Goal: Contribute content: Add original content to the website for others to see

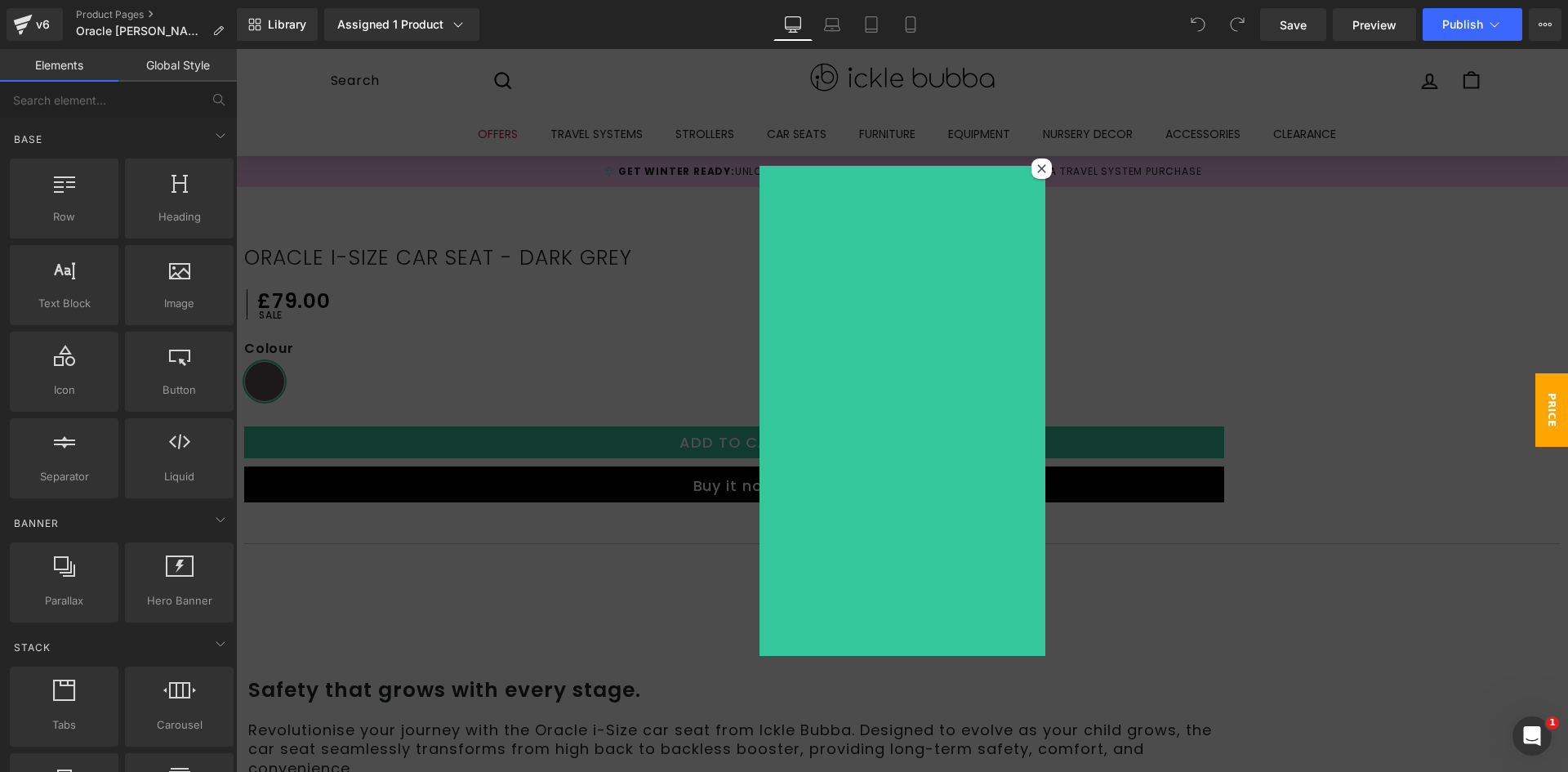
click at [1039, 168] on icon at bounding box center [1041, 168] width 9 height 9
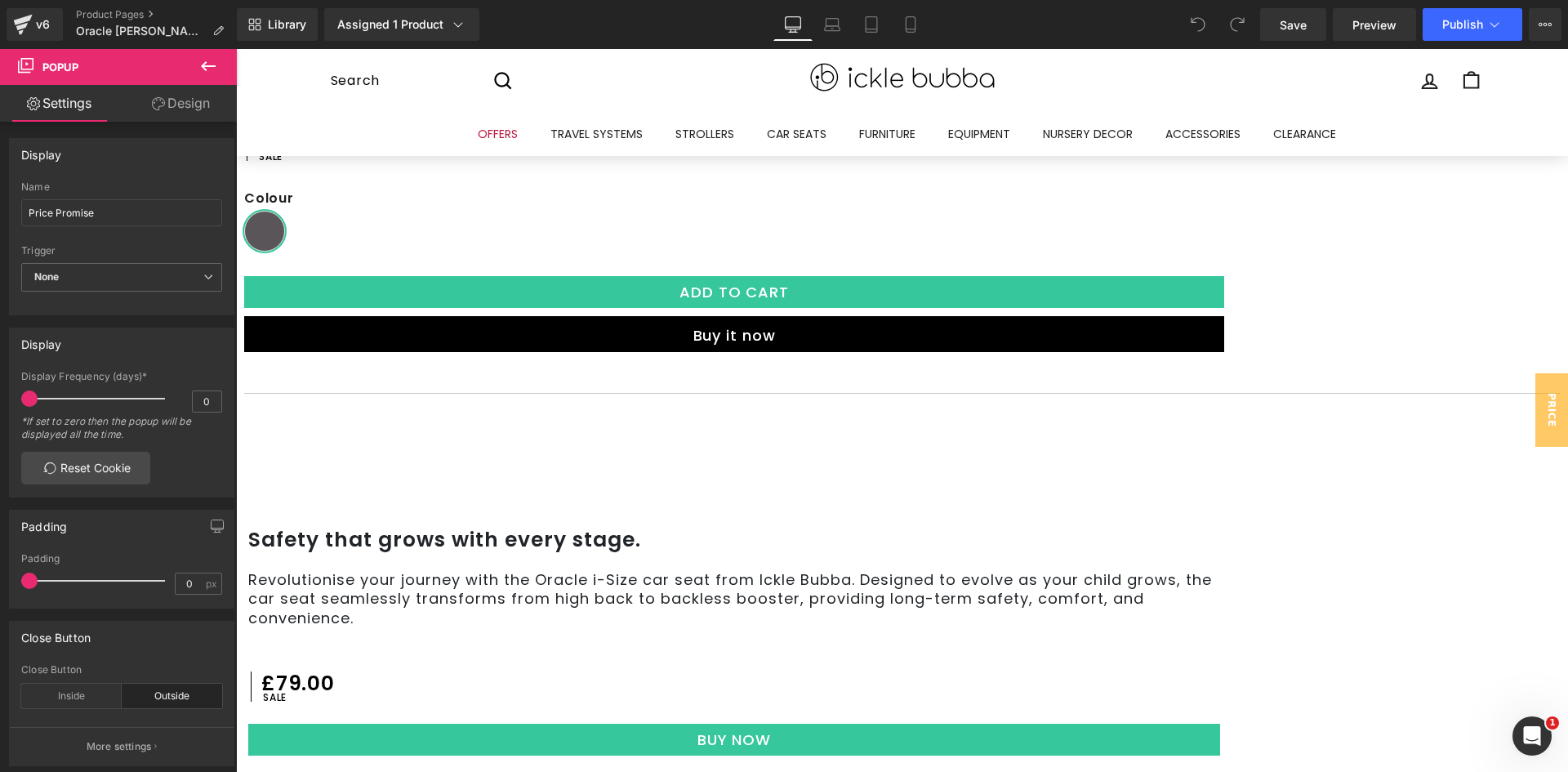
scroll to position [163, 0]
click at [1209, 376] on div "Liquid" at bounding box center [734, 376] width 980 height 0
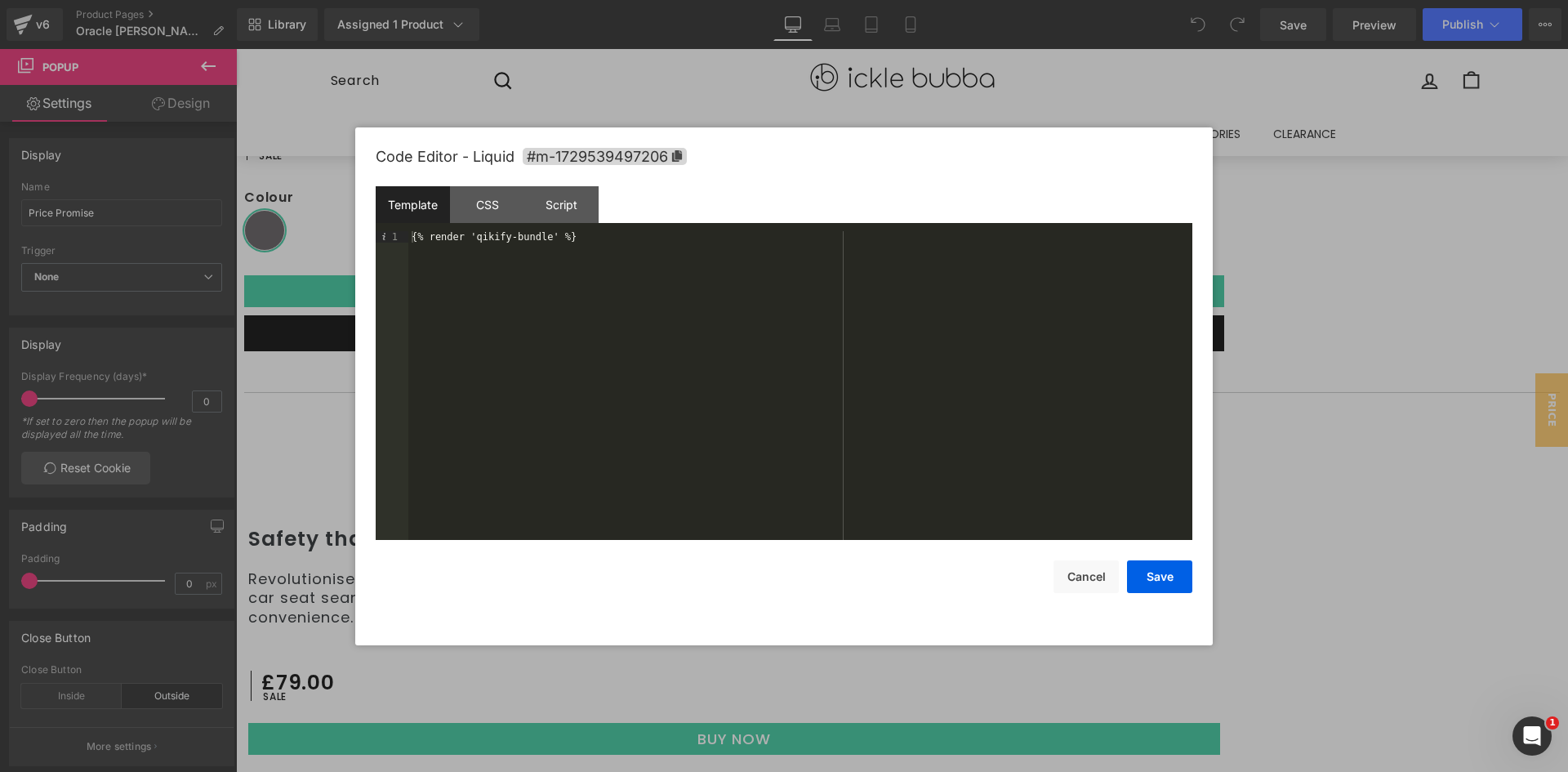
click at [617, 236] on div "{% render 'qikify-bundle' %}" at bounding box center [800, 397] width 784 height 332
click at [594, 234] on div "{% render 'qikify-bundle' %}" at bounding box center [800, 397] width 784 height 332
click at [624, 234] on div "{% render 'qikify-bundle' %}" at bounding box center [800, 385] width 784 height 309
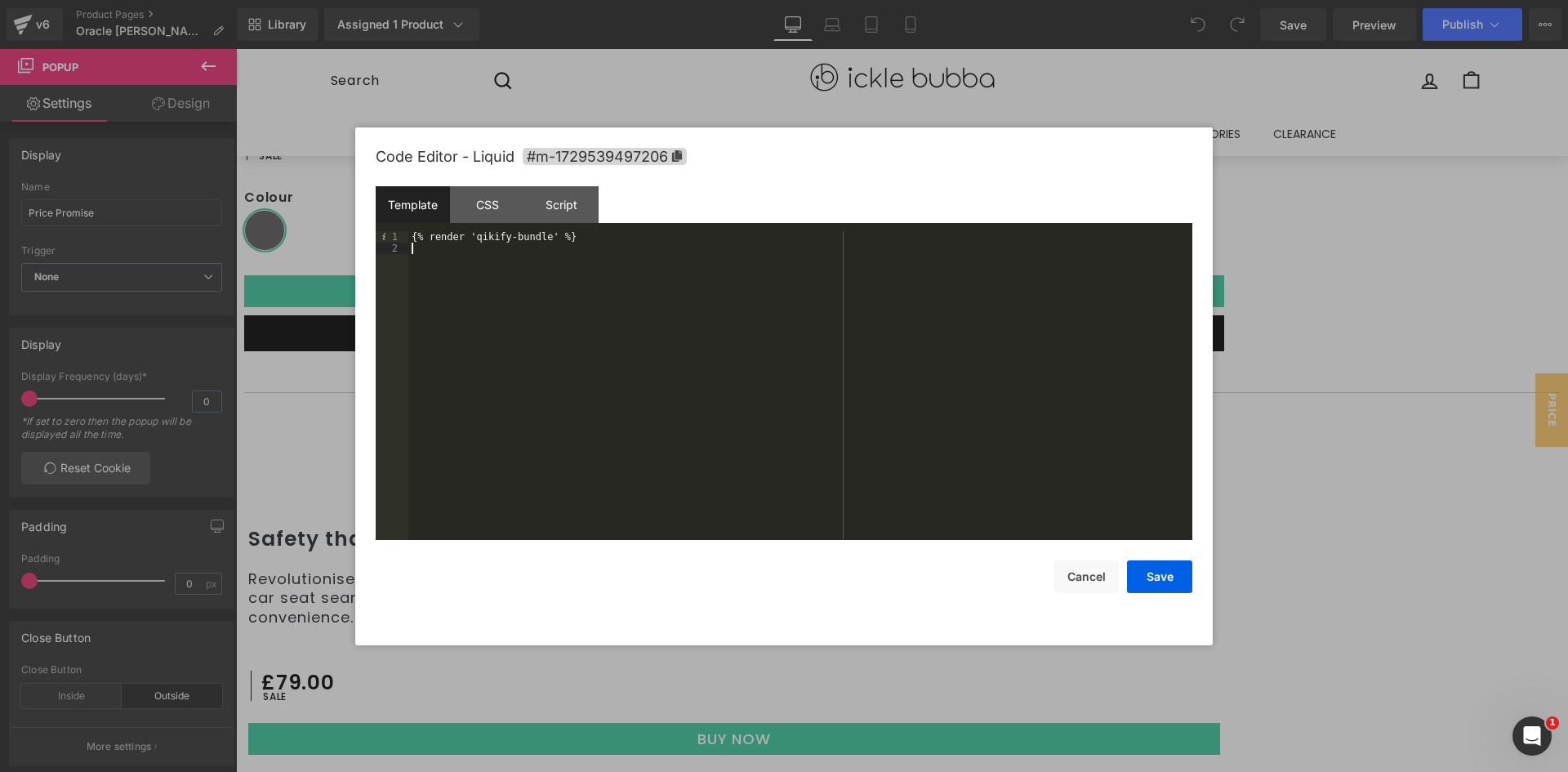
paste textarea
click at [536, 245] on div "{% render 'qikify-bundle' %} {% render 'qikify-bundle' %}" at bounding box center [800, 397] width 784 height 332
click at [527, 247] on div "{% render 'qikify-bundle' %} {% render 'qikify-bundle' %}" at bounding box center [800, 397] width 784 height 332
click at [526, 247] on div "{% render 'qikify-bundle' %} {% render 'qikify-bundle' %}" at bounding box center [800, 397] width 784 height 332
click at [1156, 576] on button "Save" at bounding box center [1159, 577] width 65 height 33
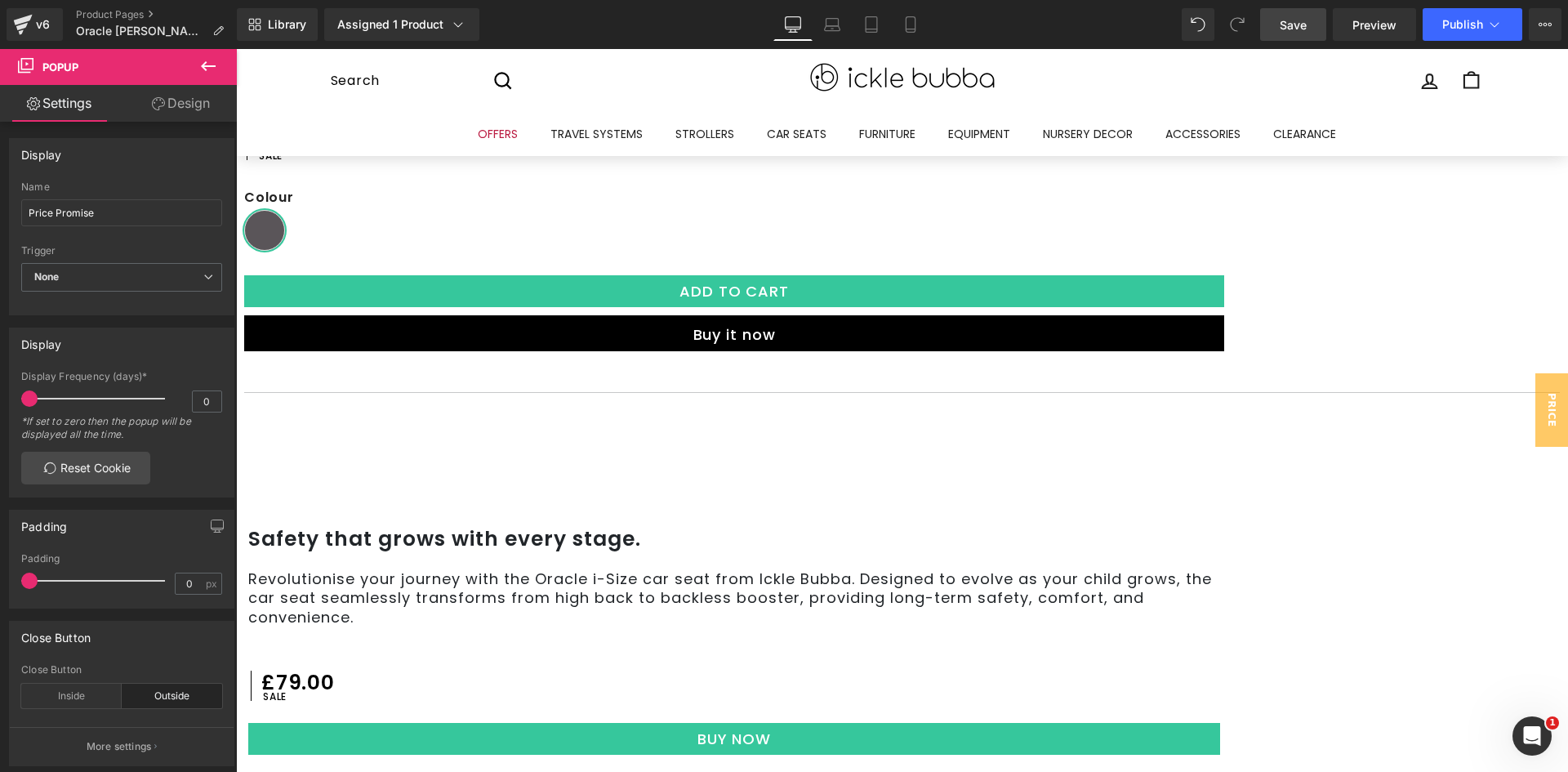
click at [1294, 25] on span "Save" at bounding box center [1294, 24] width 27 height 17
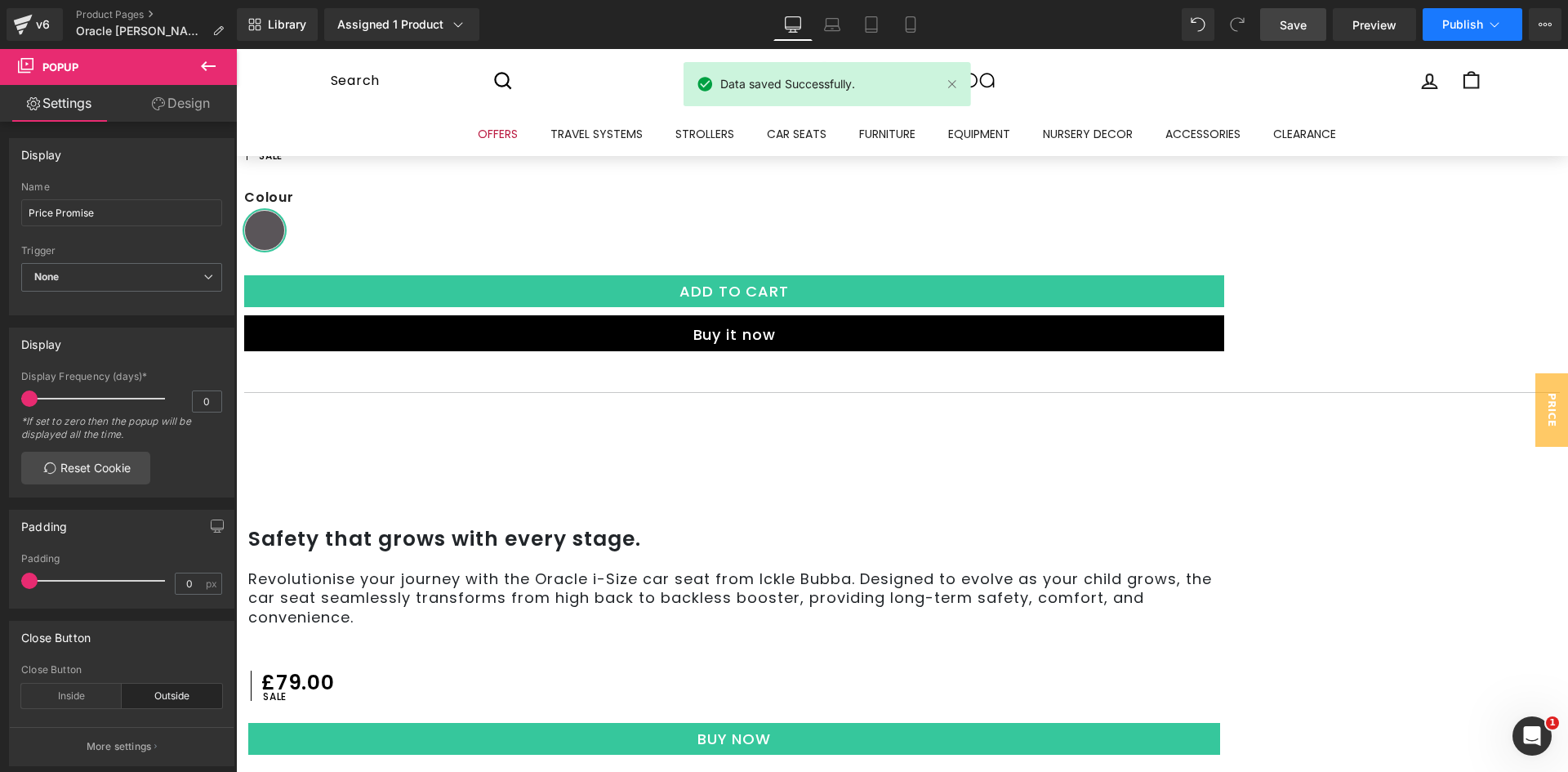
click at [1469, 30] on span "Publish" at bounding box center [1463, 24] width 41 height 13
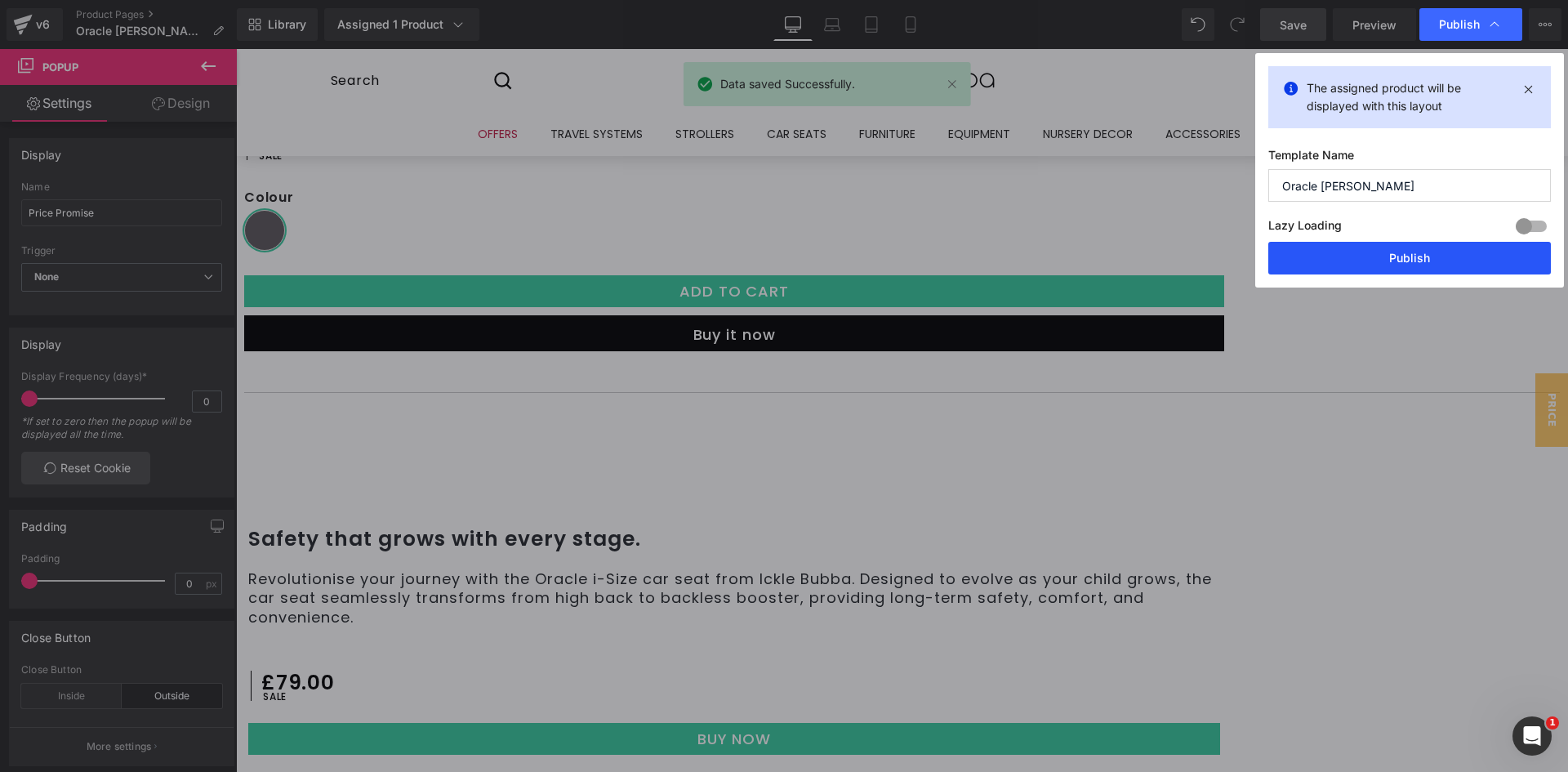
click at [1418, 256] on button "Publish" at bounding box center [1409, 258] width 282 height 33
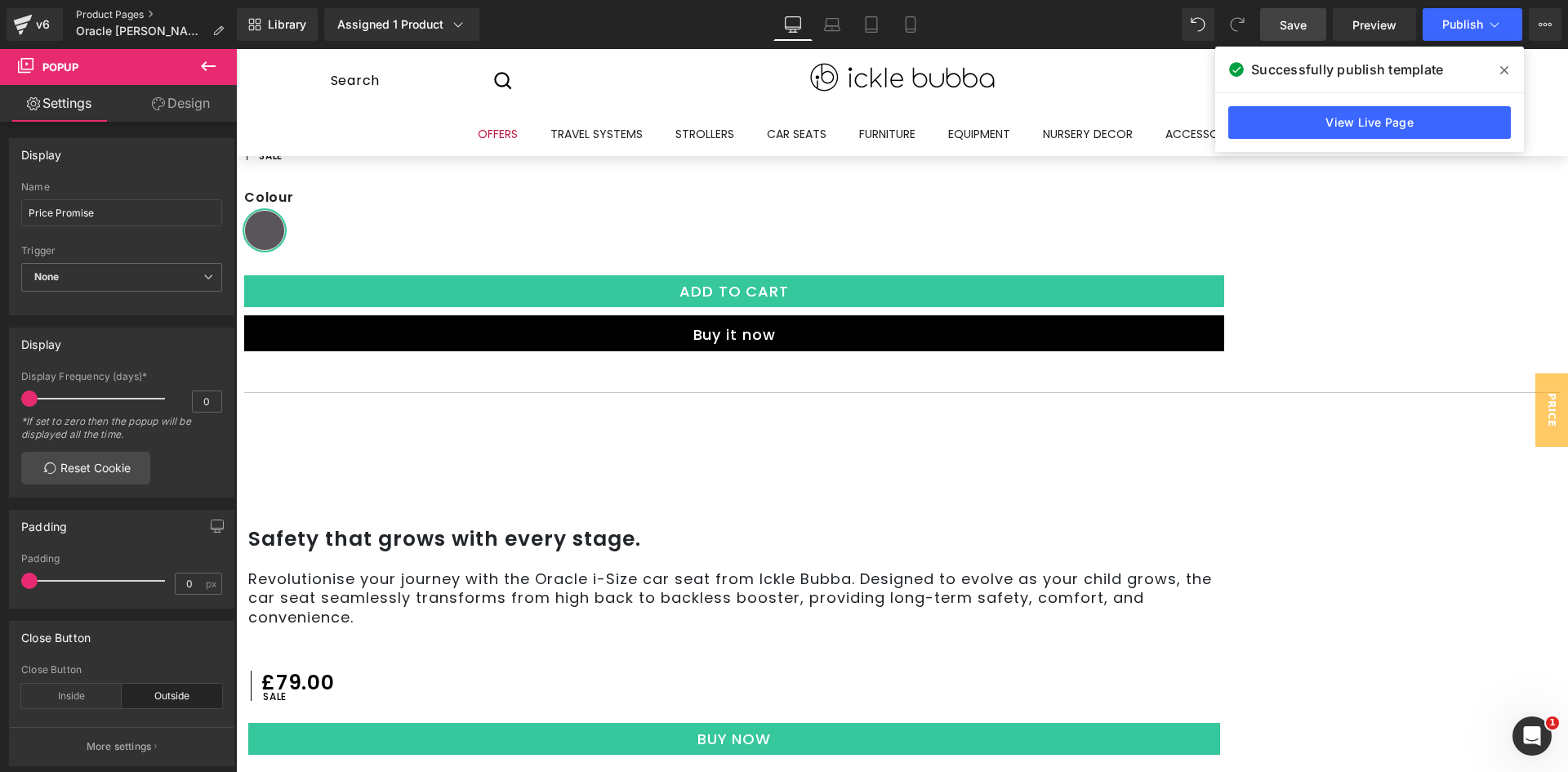
click at [113, 11] on link "Product Pages" at bounding box center [156, 14] width 161 height 13
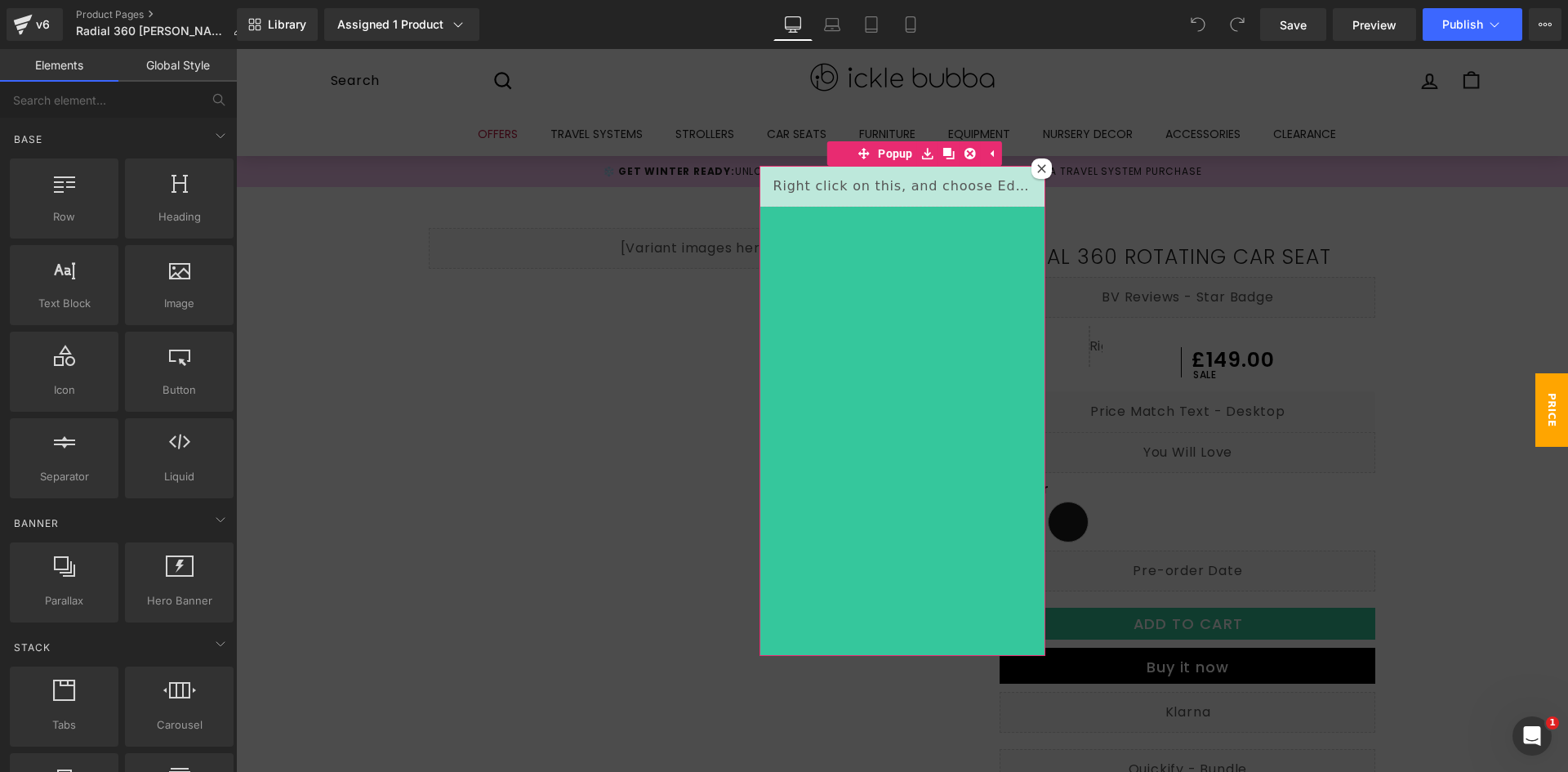
click at [1037, 167] on icon at bounding box center [1041, 168] width 9 height 9
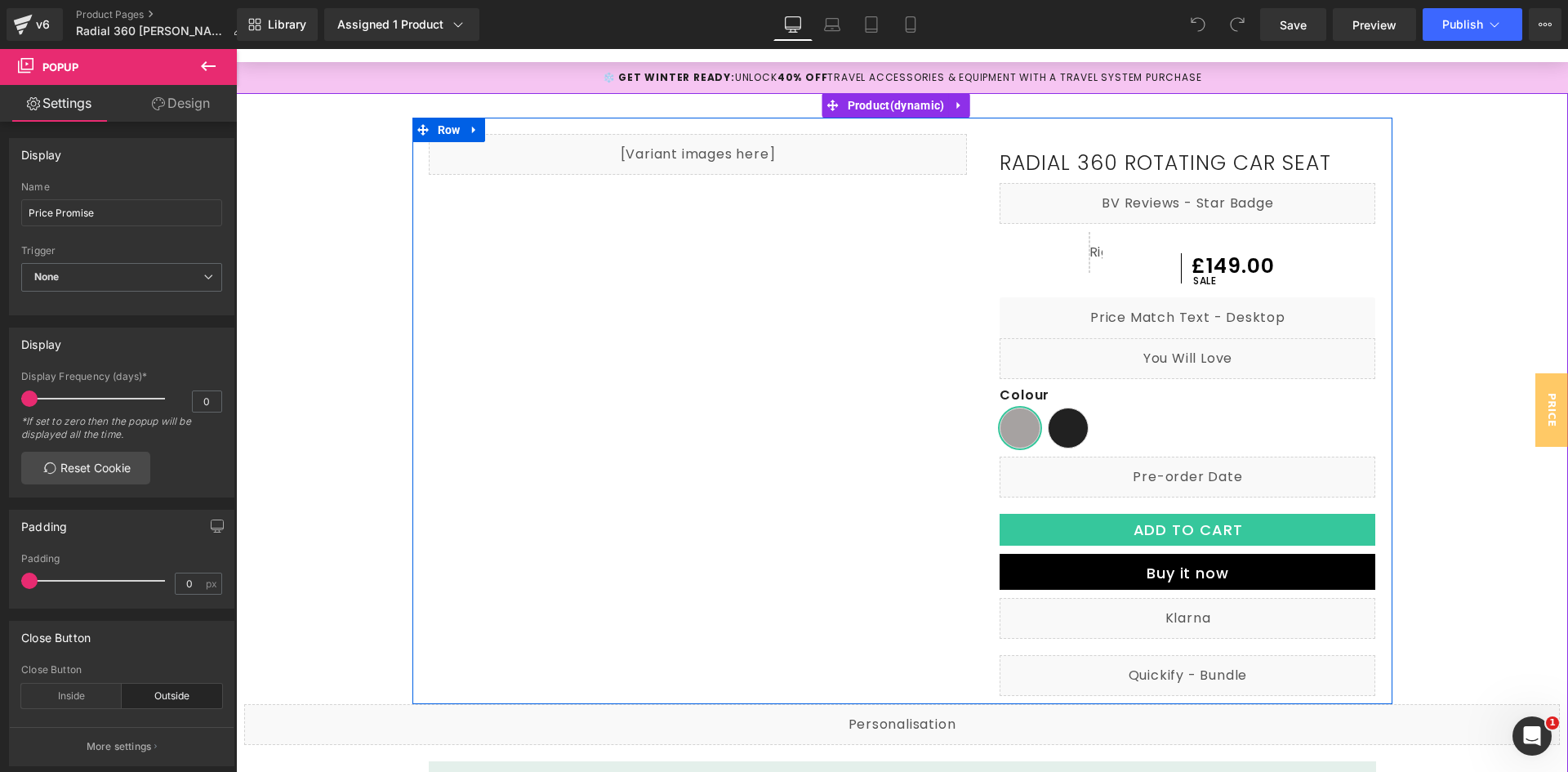
scroll to position [163, 0]
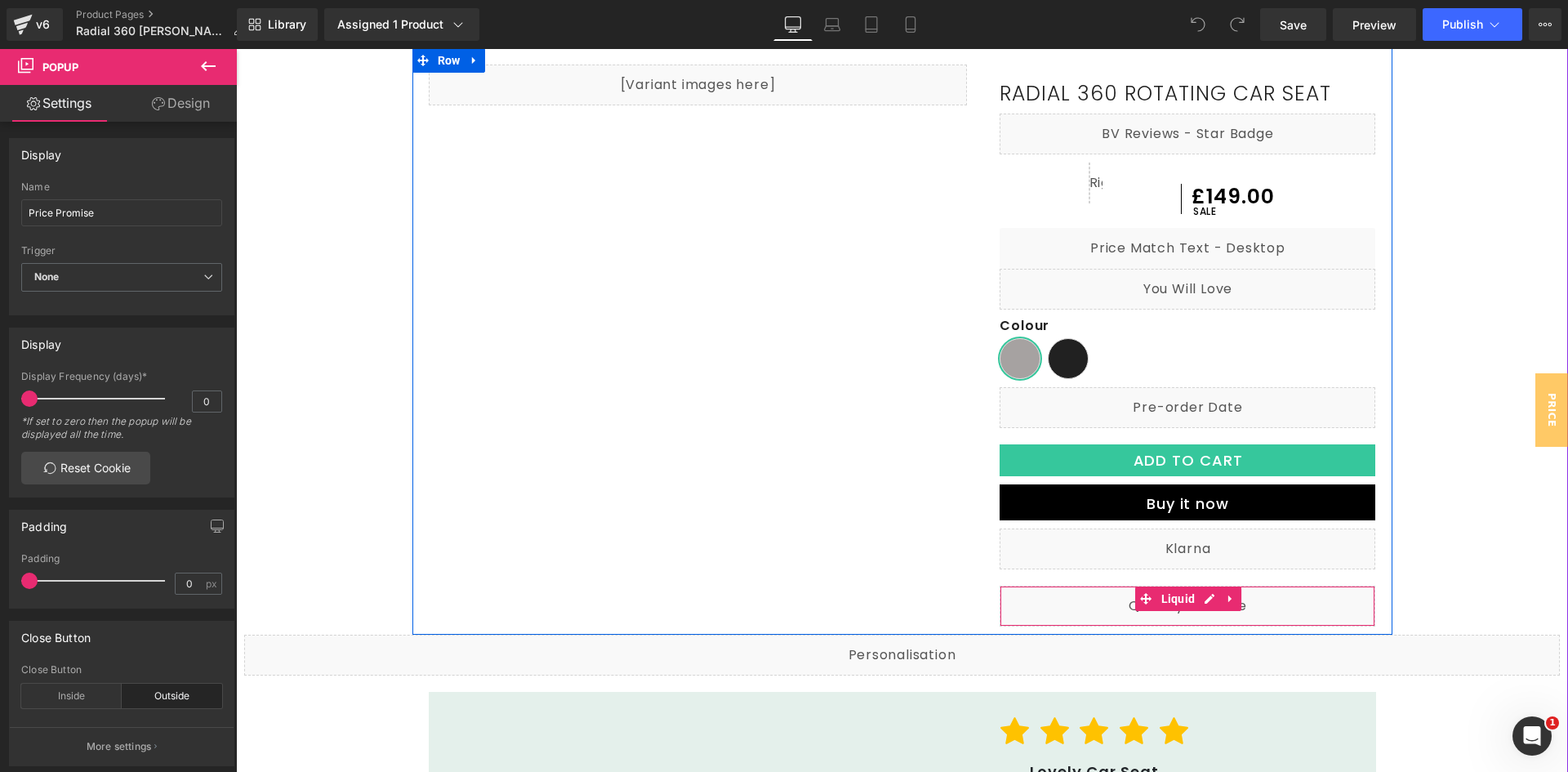
click at [1273, 599] on div "Liquid" at bounding box center [1188, 606] width 376 height 41
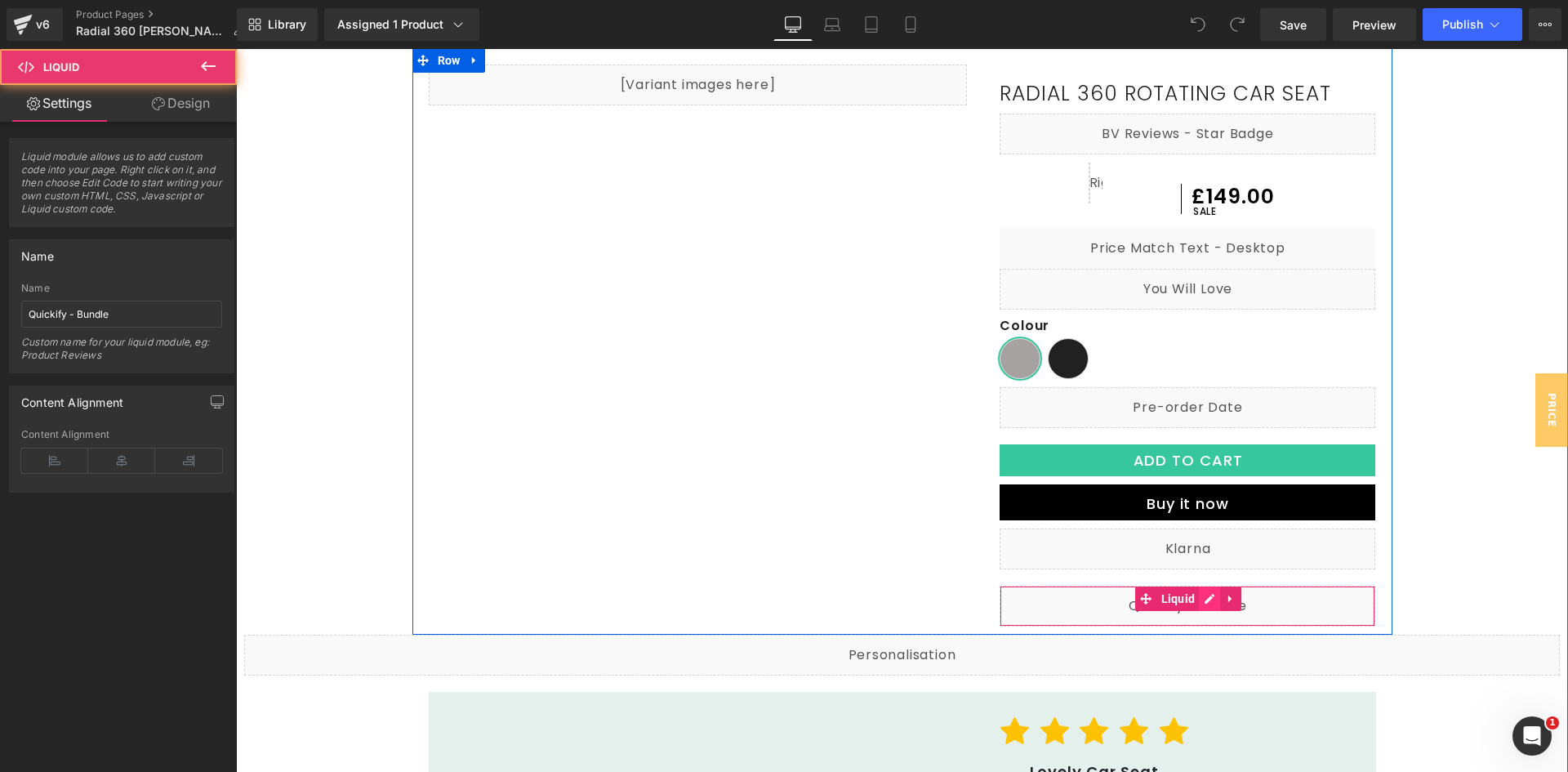
click at [1208, 603] on div "Liquid" at bounding box center [1188, 606] width 376 height 41
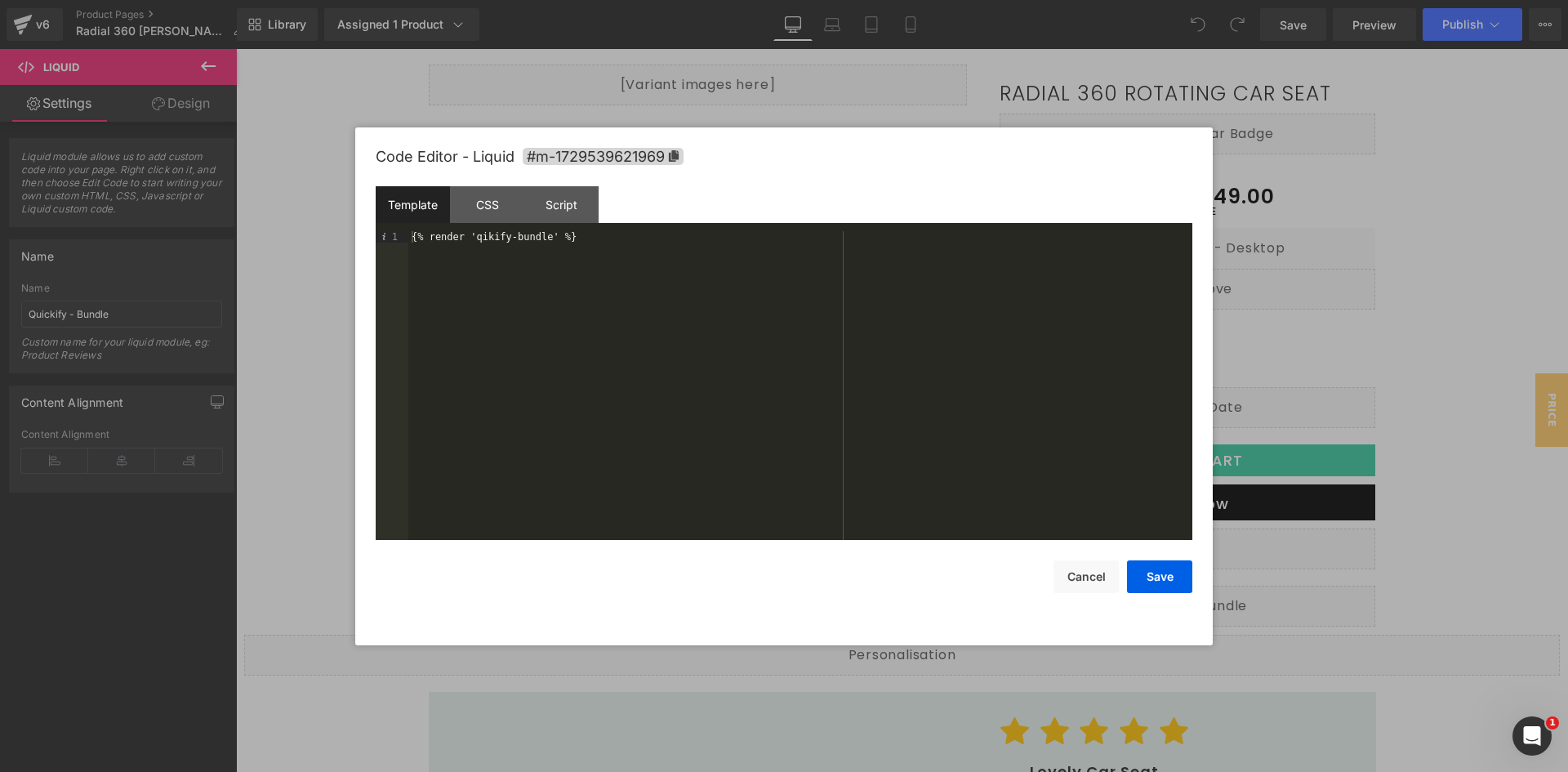
click at [526, 236] on div "{% render 'qikify-bundle' %}" at bounding box center [800, 397] width 784 height 332
click at [631, 239] on div "{% render 'qikify-bundle' %}" at bounding box center [800, 385] width 784 height 309
paste textarea
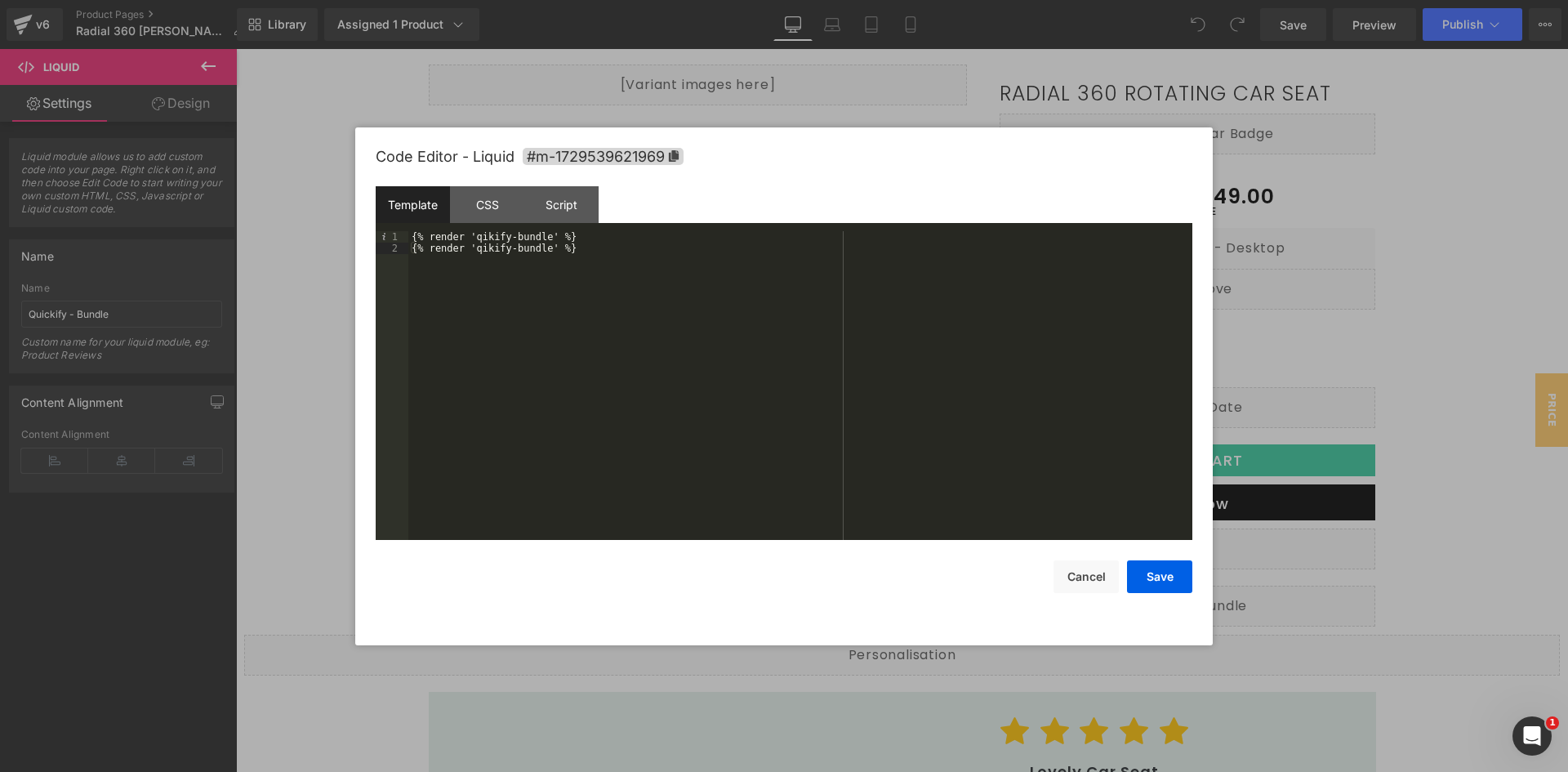
click at [524, 250] on div "{% render 'qikify-bundle' %} {% render 'qikify-bundle' %}" at bounding box center [800, 397] width 784 height 332
drag, startPoint x: 1160, startPoint y: 580, endPoint x: 1048, endPoint y: 377, distance: 231.8
click at [1160, 580] on button "Save" at bounding box center [1159, 577] width 65 height 33
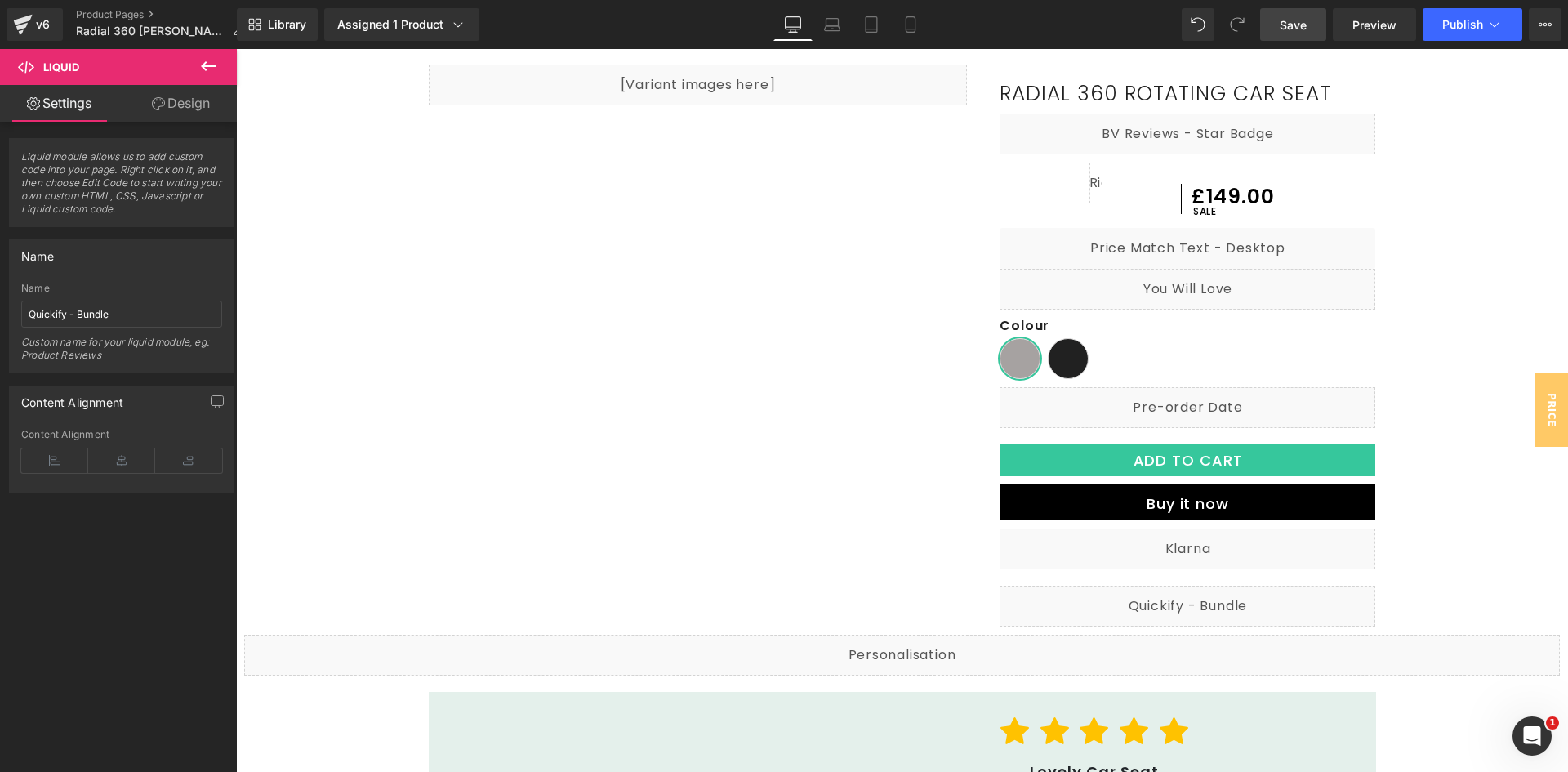
click at [1299, 16] on span "Save" at bounding box center [1294, 24] width 27 height 17
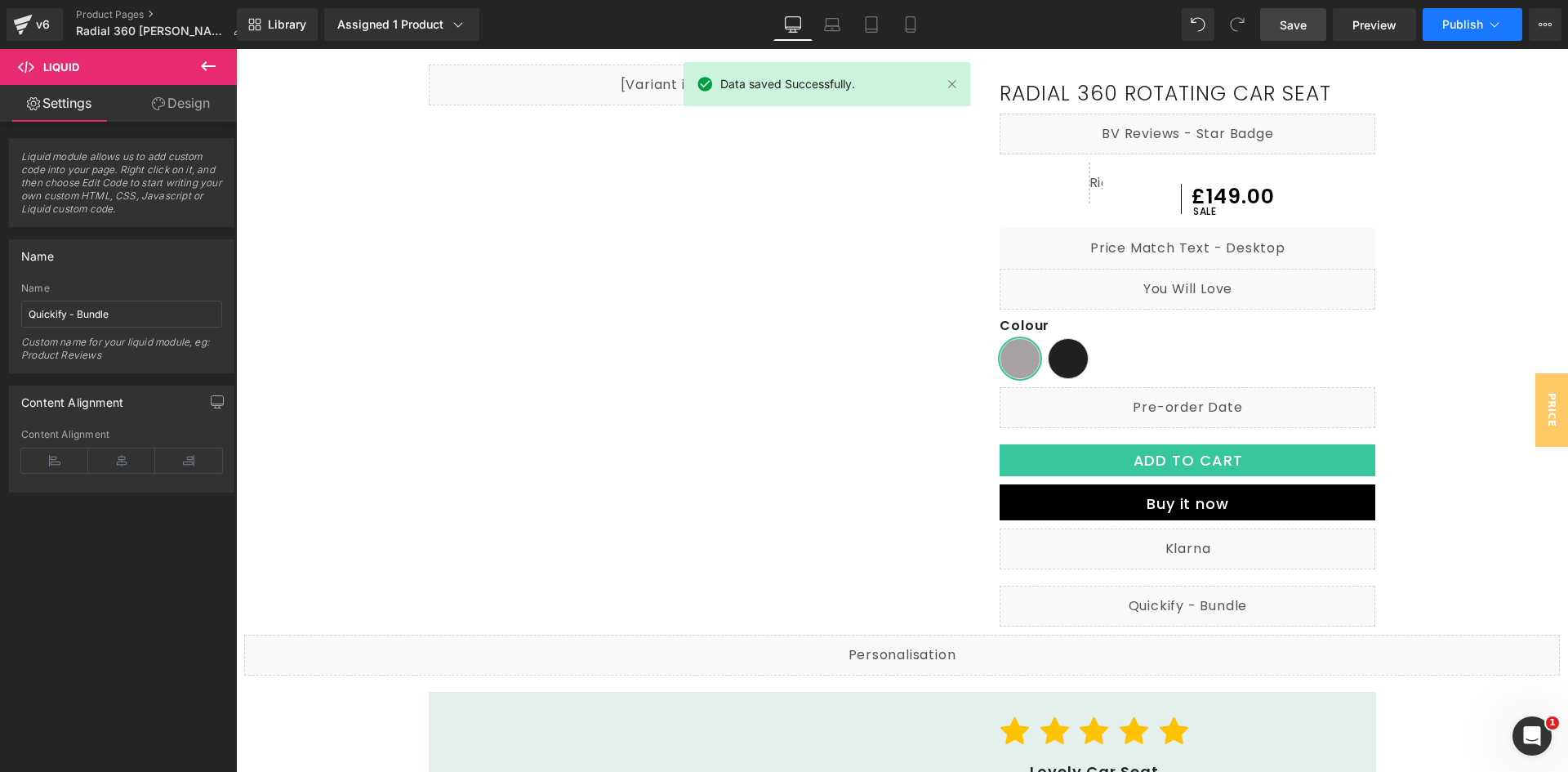
click at [1450, 32] on button "Publish" at bounding box center [1473, 24] width 100 height 33
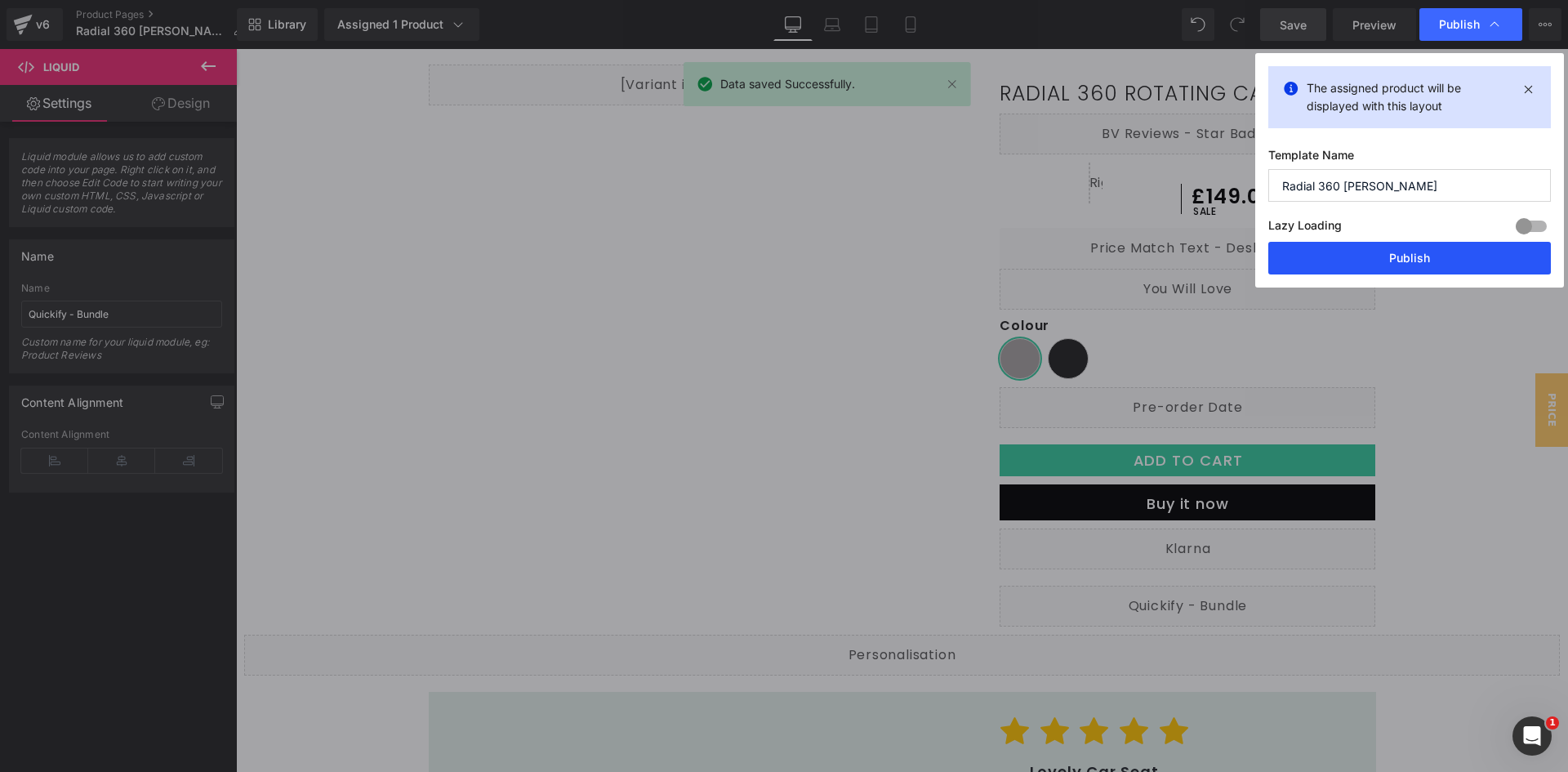
click at [1380, 256] on button "Publish" at bounding box center [1409, 258] width 282 height 33
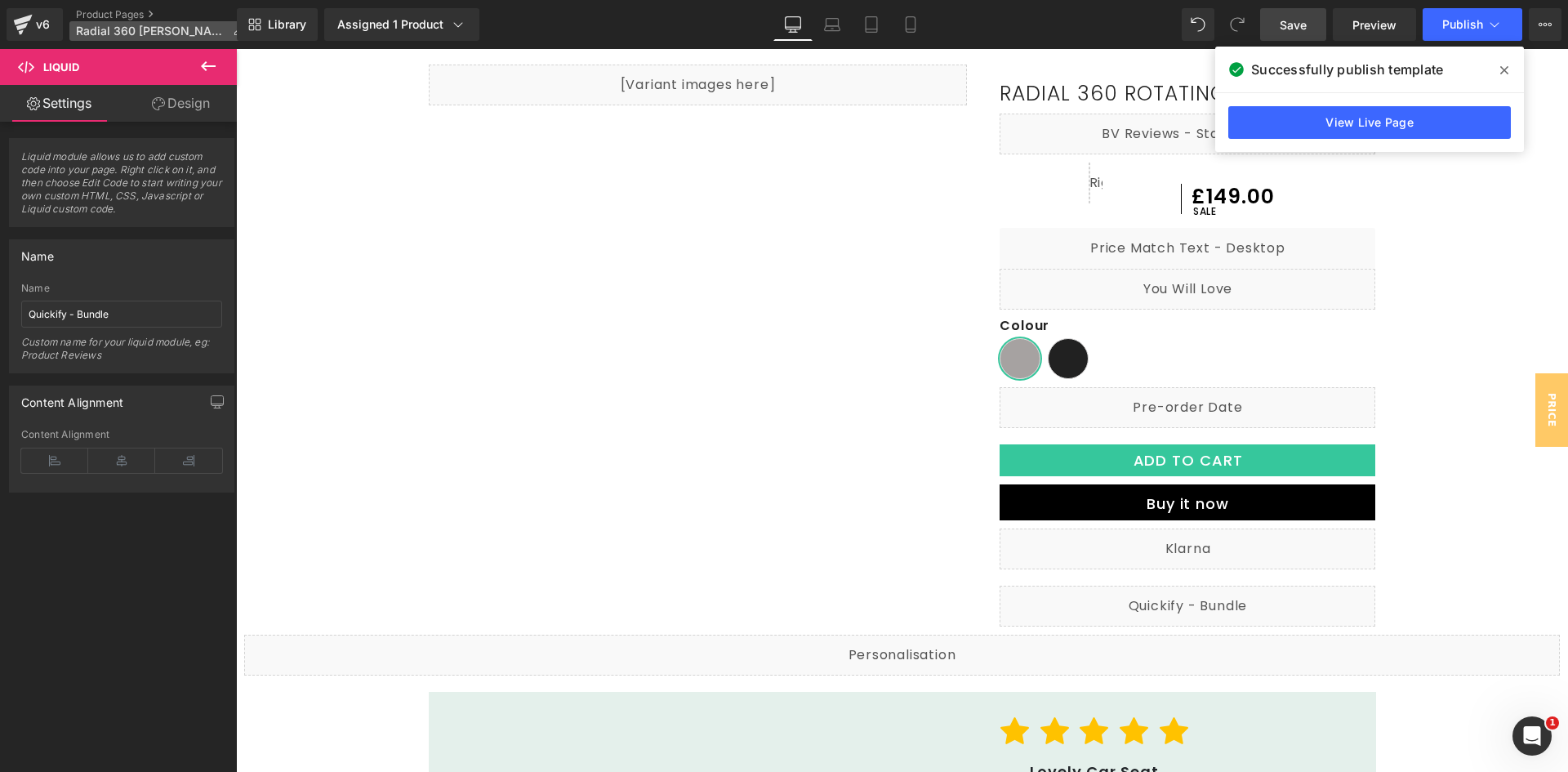
click at [119, 31] on span "Radial 360 AIDA" at bounding box center [151, 31] width 151 height 13
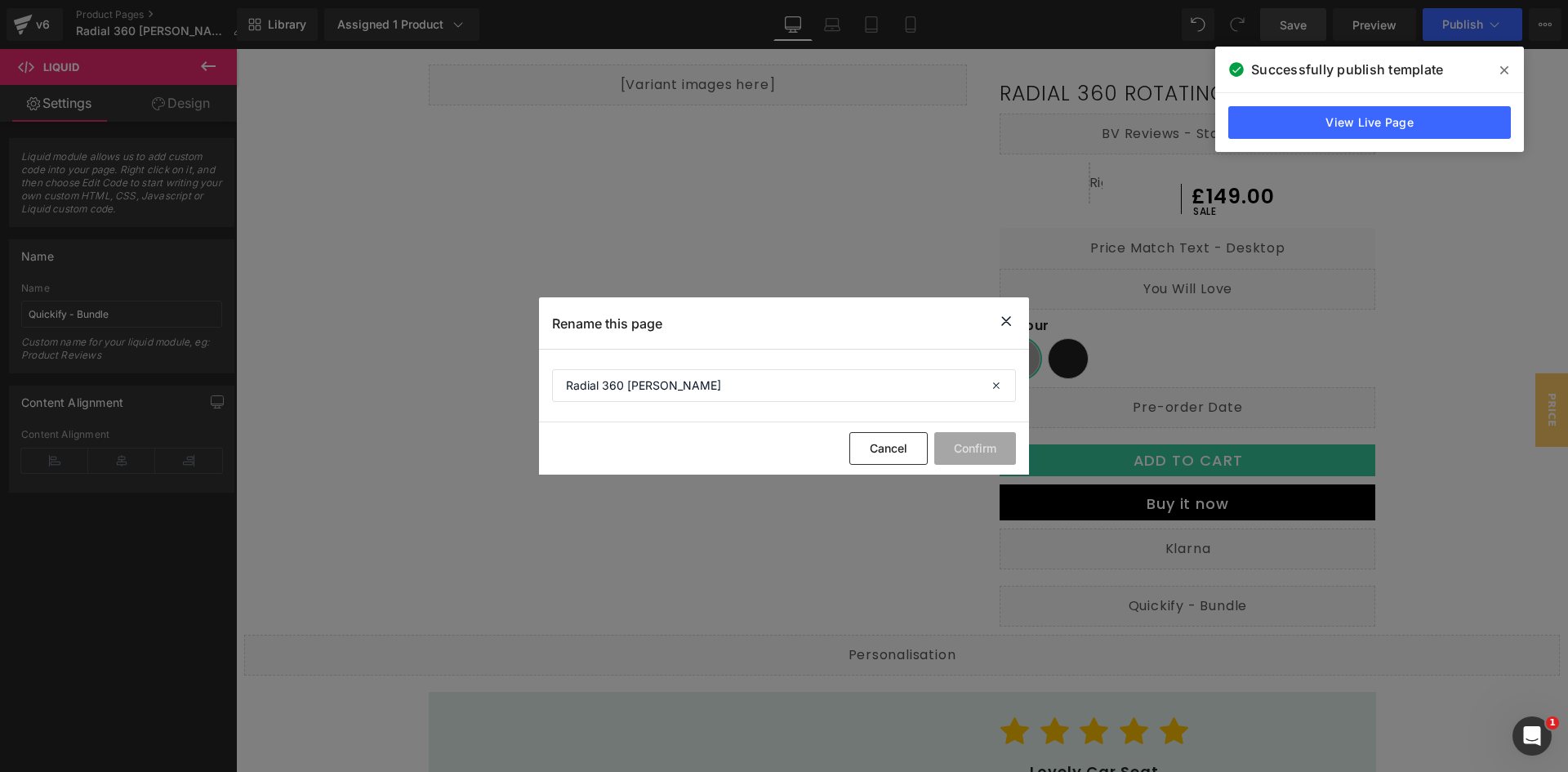
click at [1006, 329] on icon at bounding box center [1007, 321] width 20 height 21
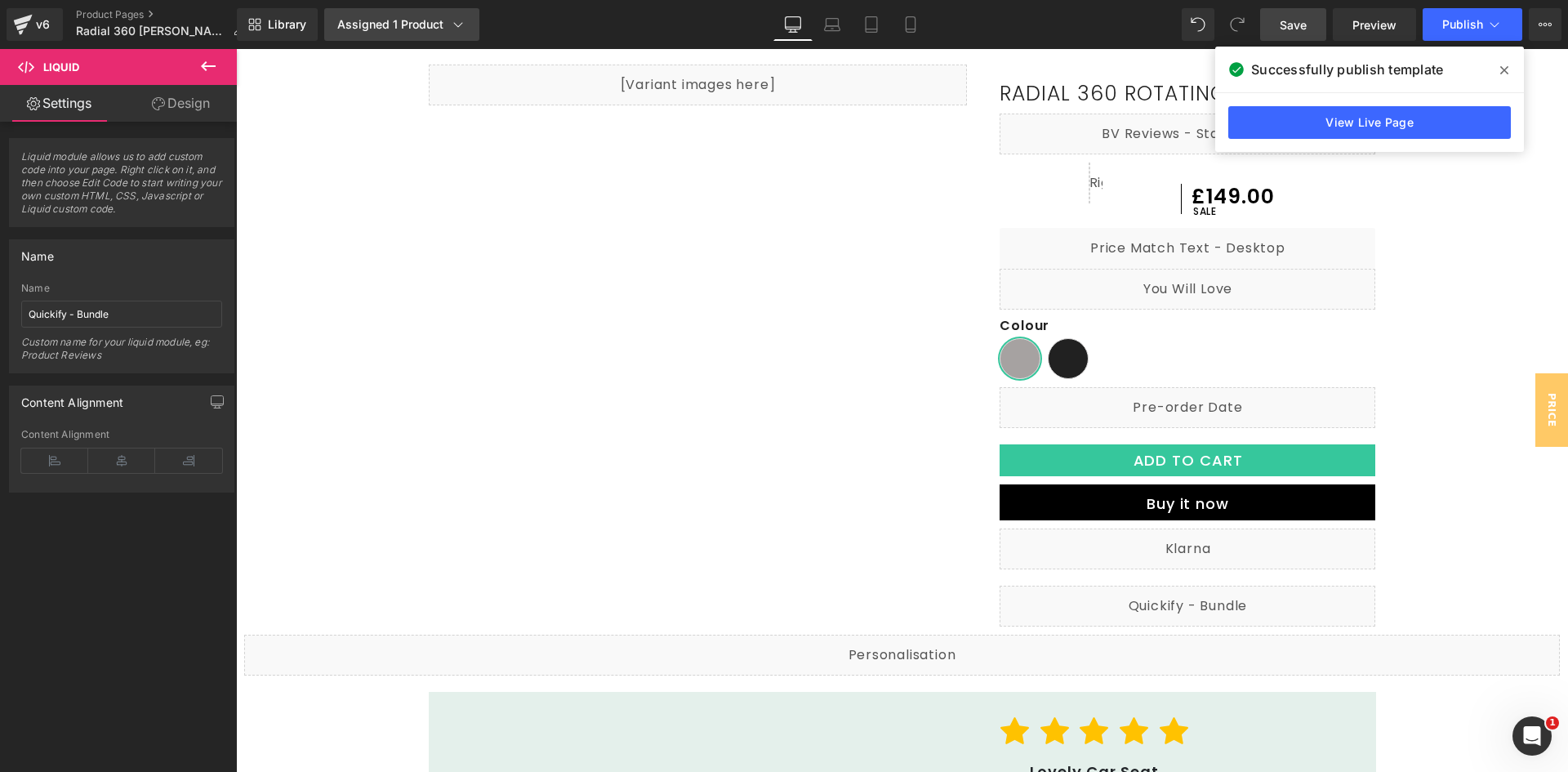
click at [418, 21] on div "Assigned 1 Product" at bounding box center [402, 24] width 129 height 16
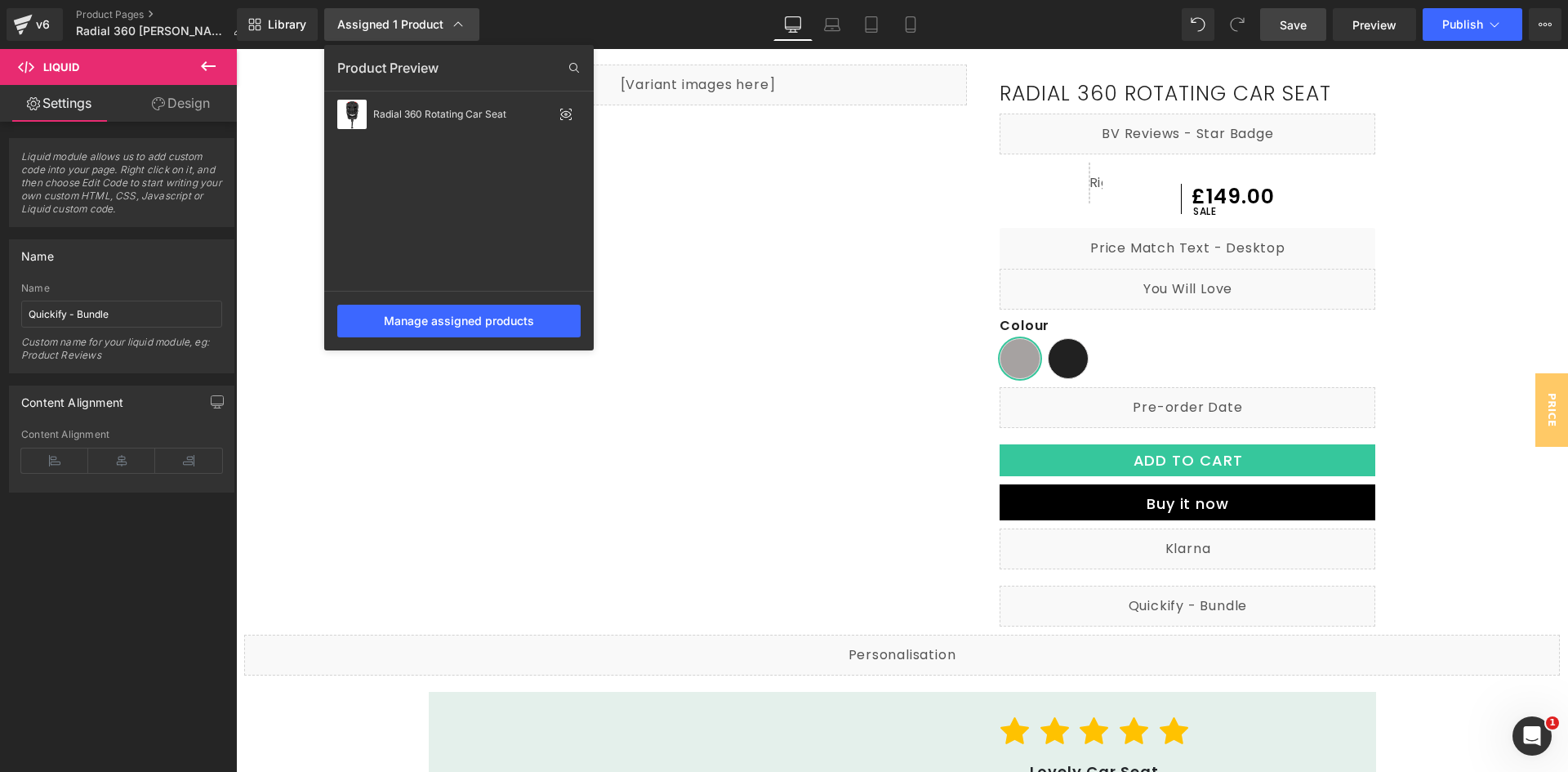
click at [418, 21] on div "Assigned 1 Product" at bounding box center [402, 24] width 129 height 16
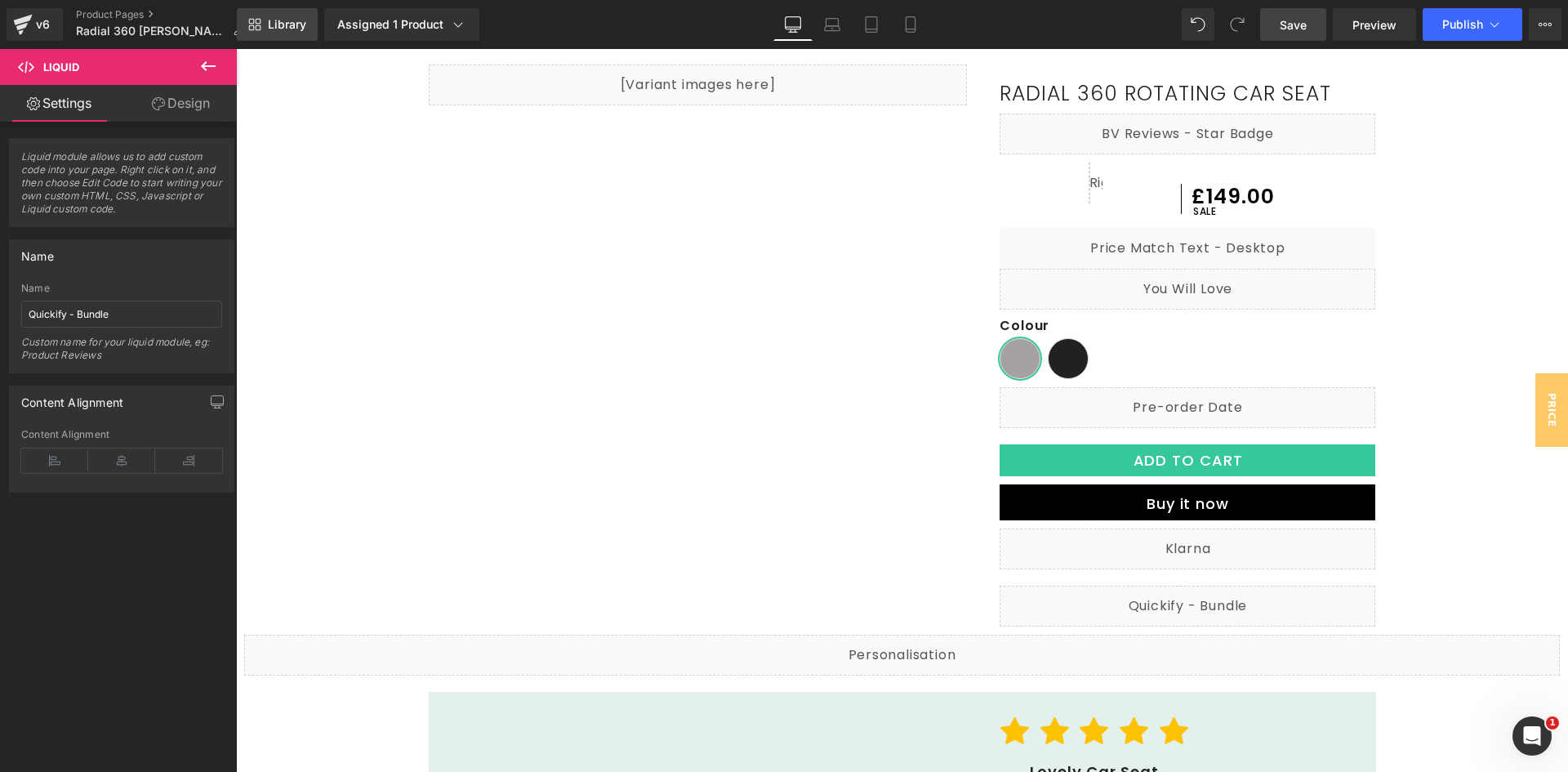
click at [263, 20] on link "Library" at bounding box center [277, 24] width 81 height 33
click at [133, 12] on link "Product Pages" at bounding box center [167, 14] width 182 height 13
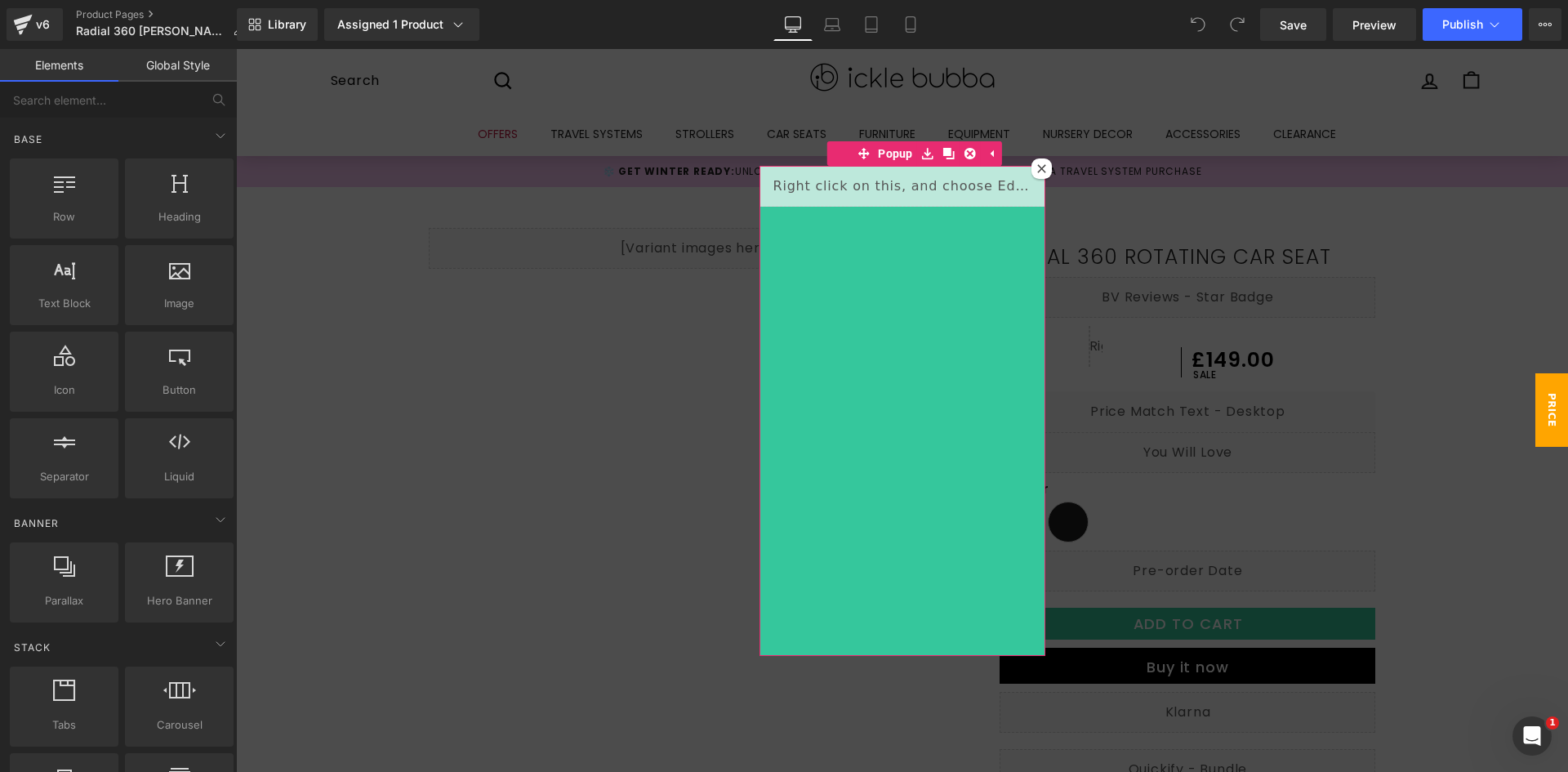
click at [1037, 166] on icon at bounding box center [1041, 168] width 9 height 9
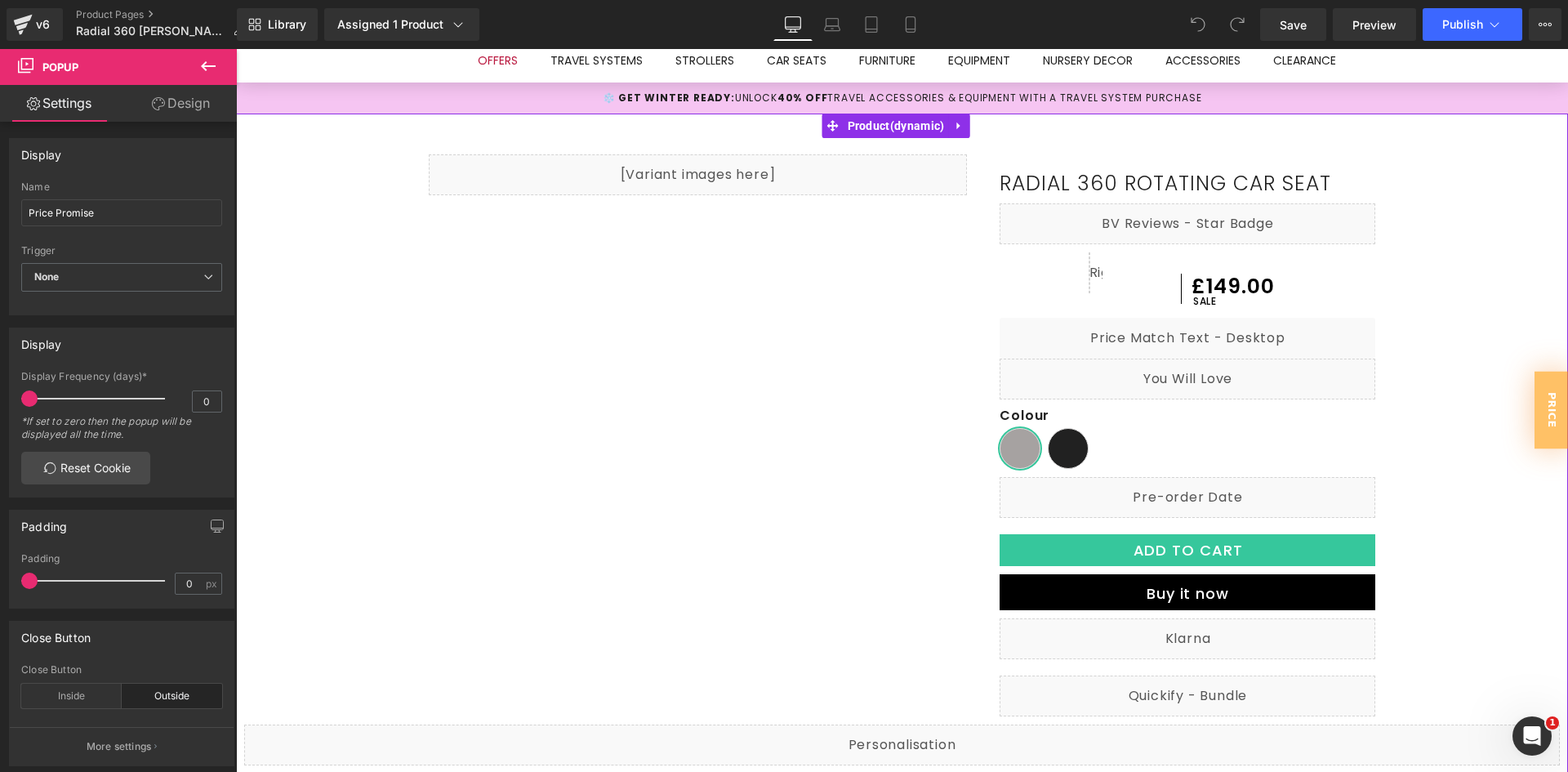
scroll to position [163, 0]
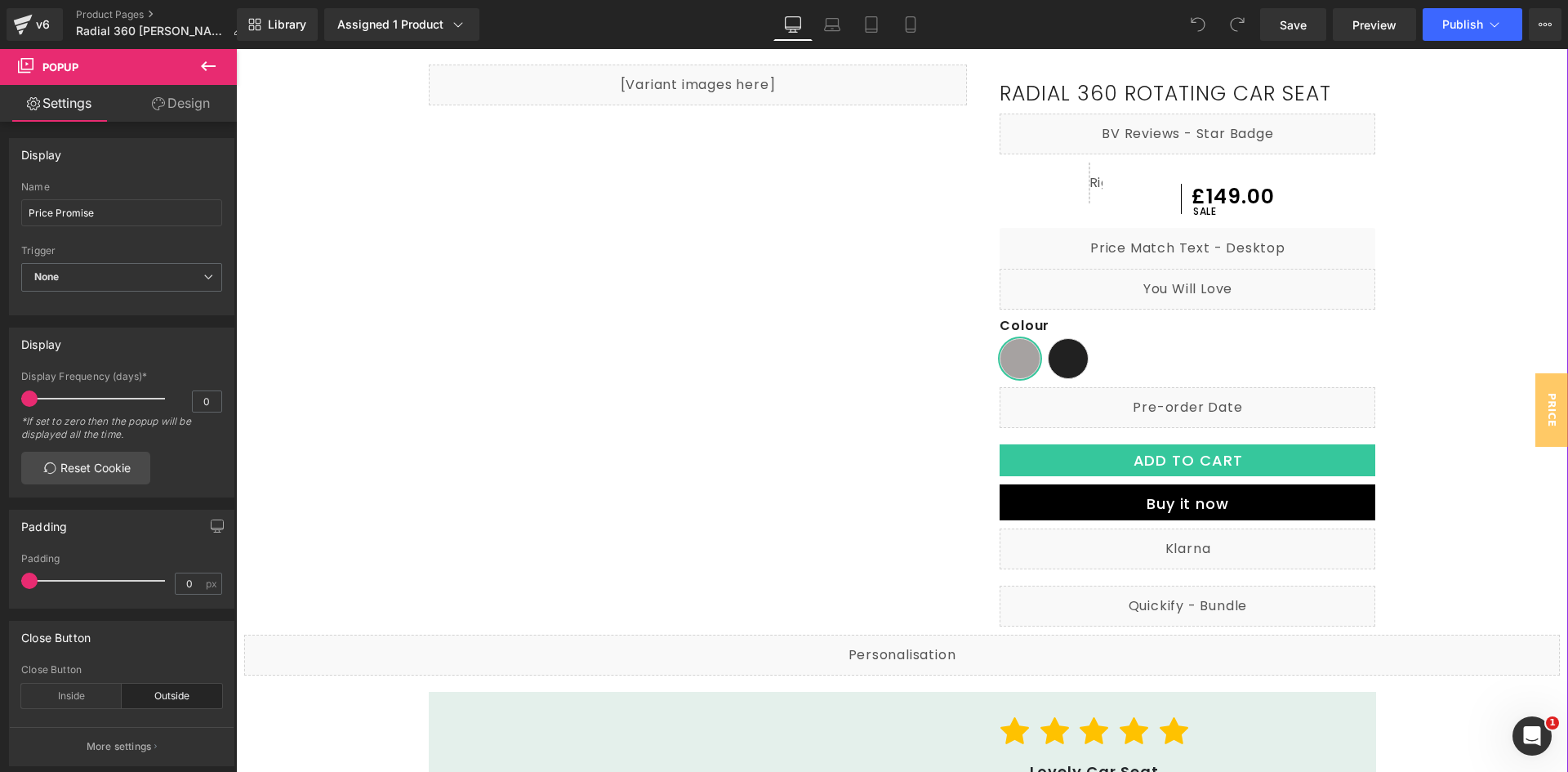
click at [1260, 605] on div "Liquid" at bounding box center [1188, 606] width 376 height 41
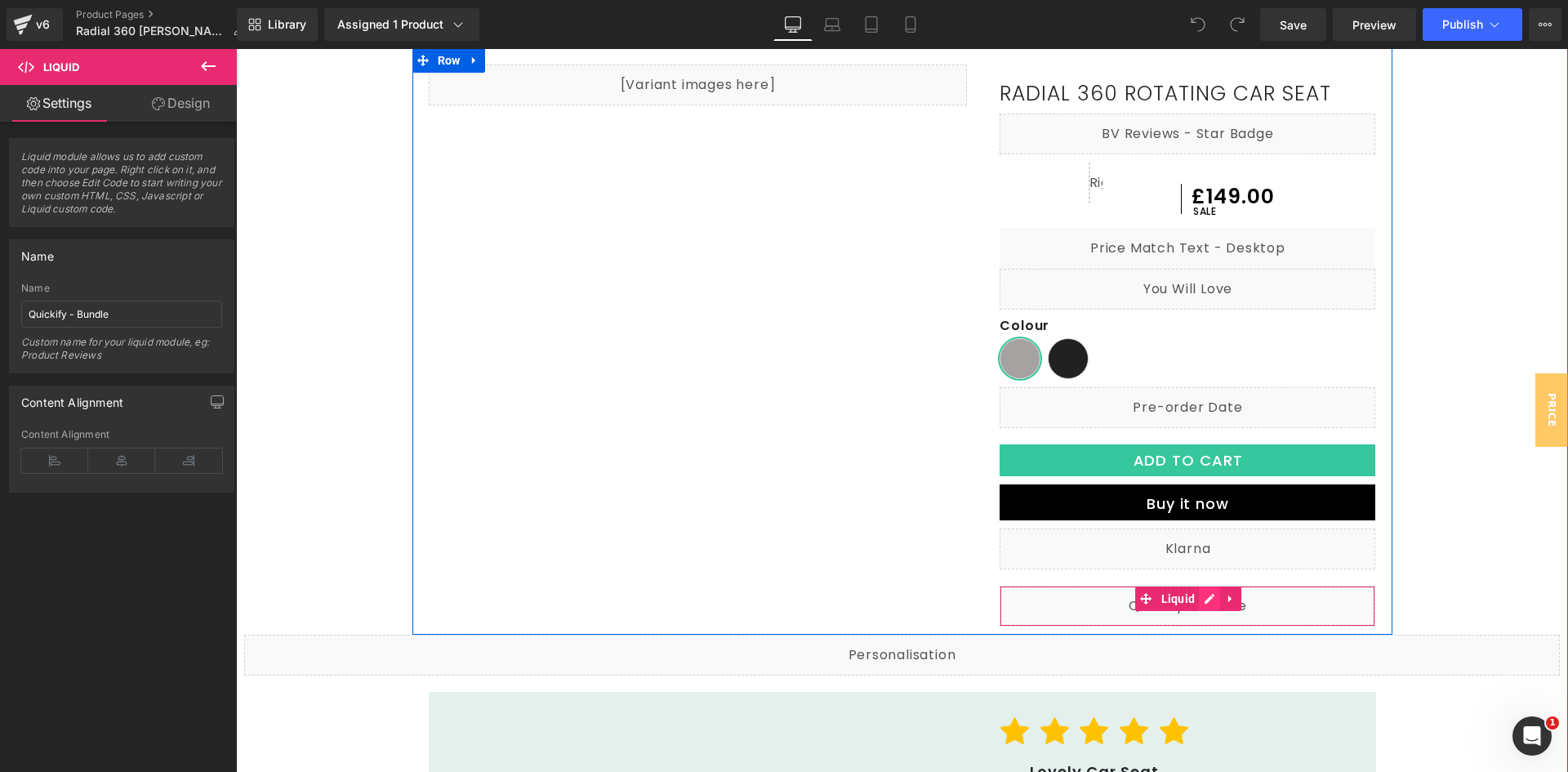
click at [1196, 595] on div "Liquid" at bounding box center [1188, 606] width 376 height 41
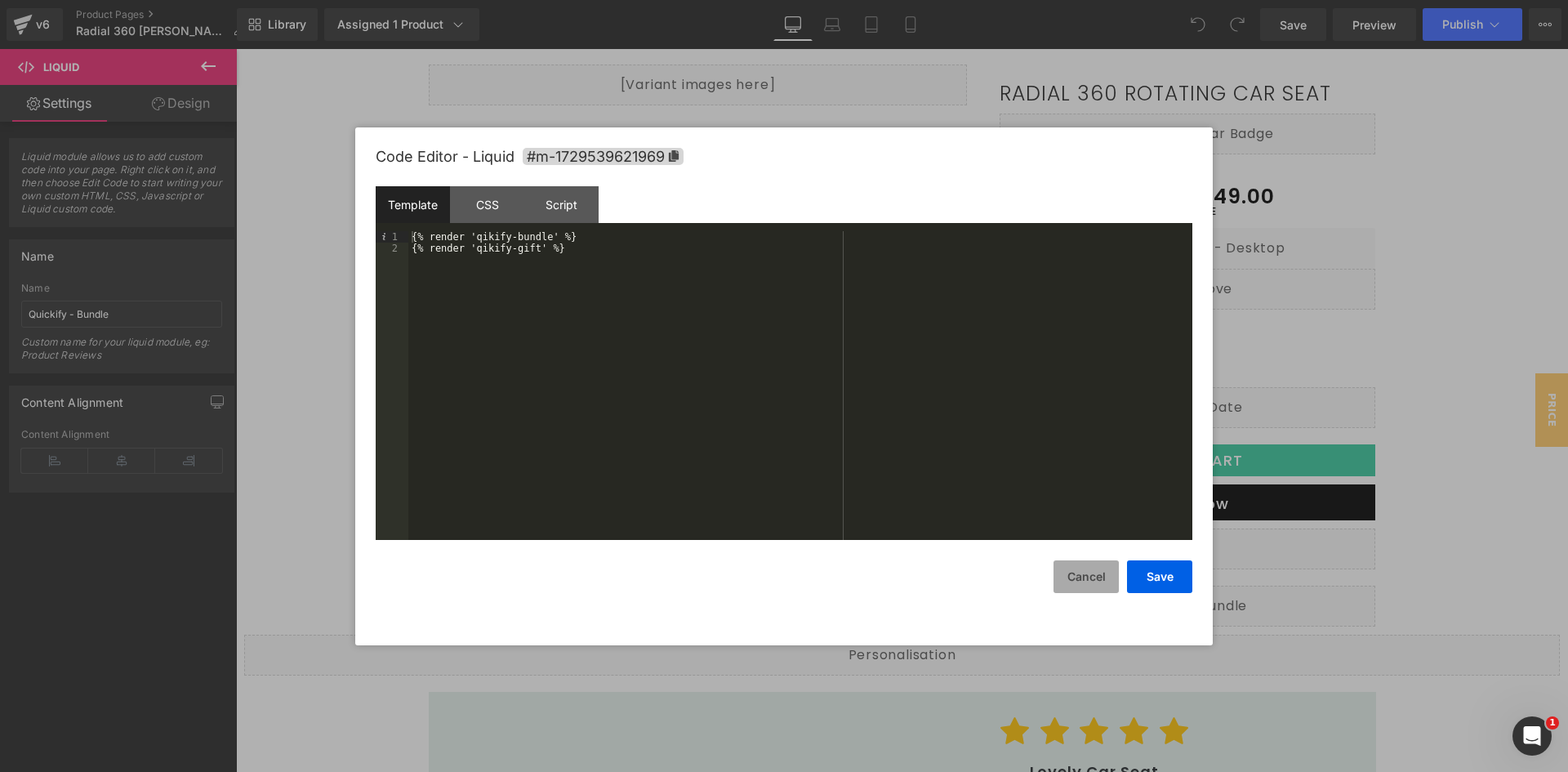
click at [1095, 573] on button "Cancel" at bounding box center [1086, 577] width 65 height 33
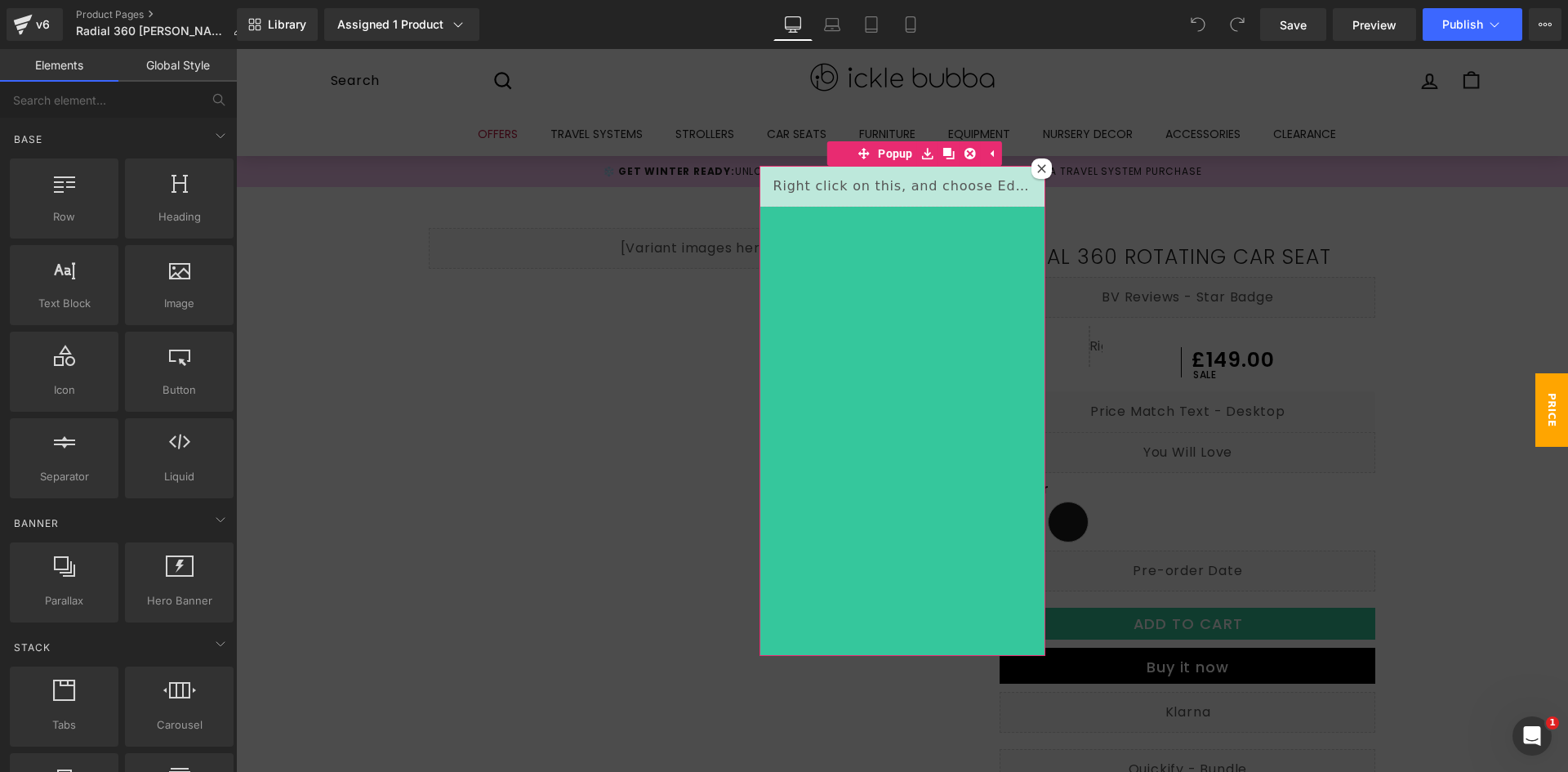
click at [1037, 168] on icon at bounding box center [1041, 168] width 8 height 8
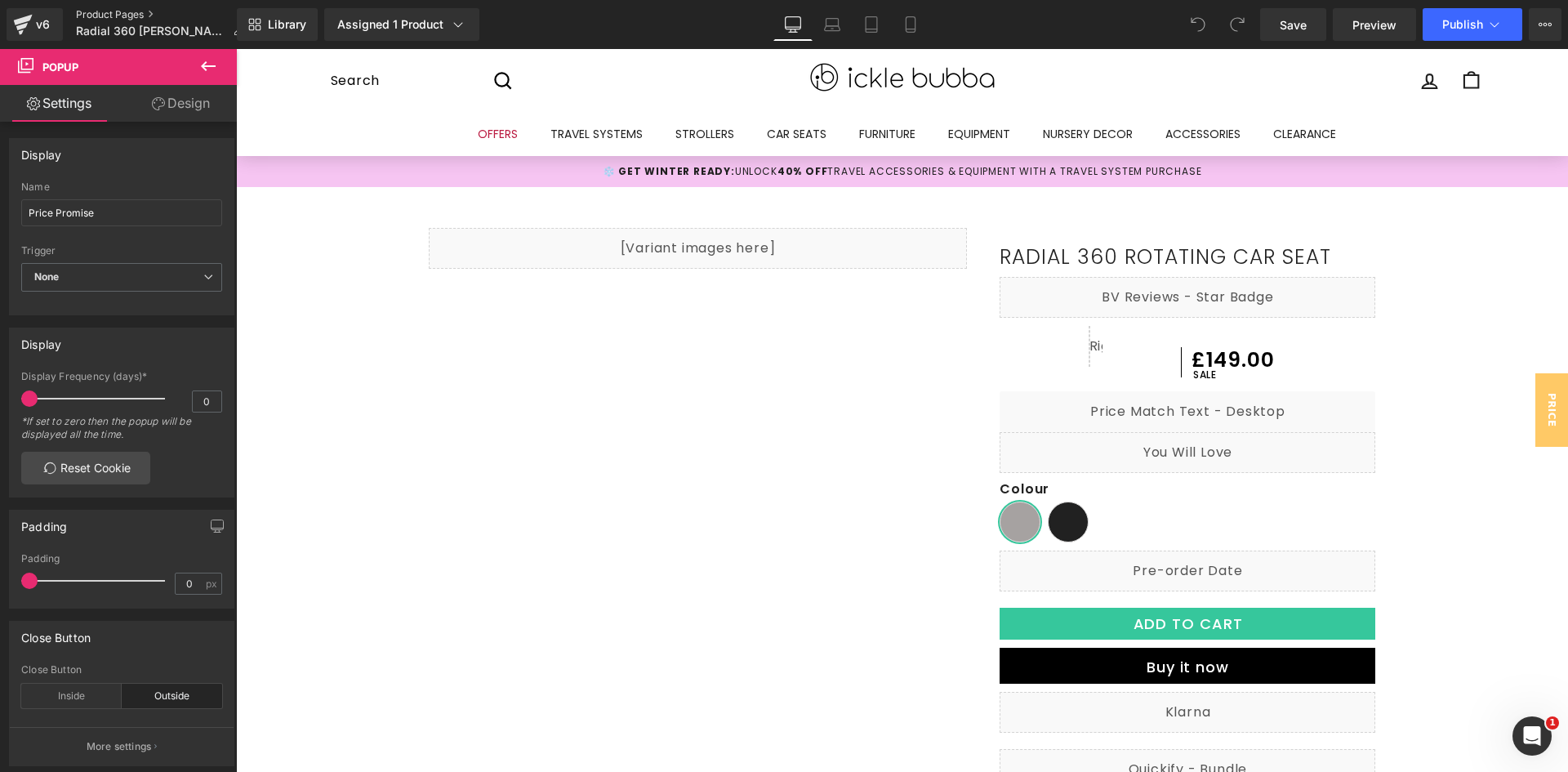
click at [102, 13] on link "Product Pages" at bounding box center [167, 14] width 182 height 13
